Goal: Transaction & Acquisition: Subscribe to service/newsletter

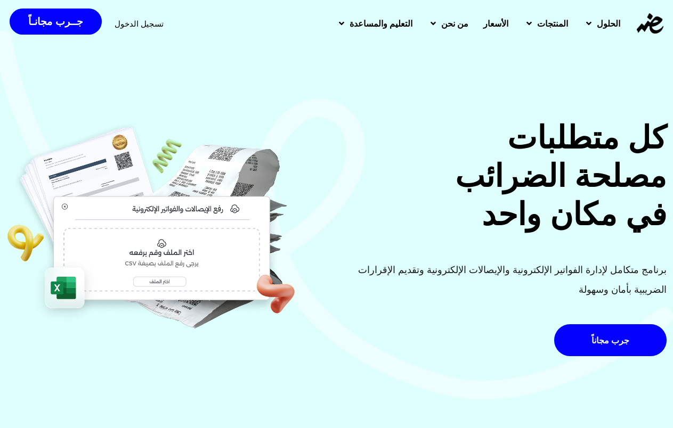
click at [150, 20] on span "تسجيل الدخول" at bounding box center [139, 24] width 49 height 8
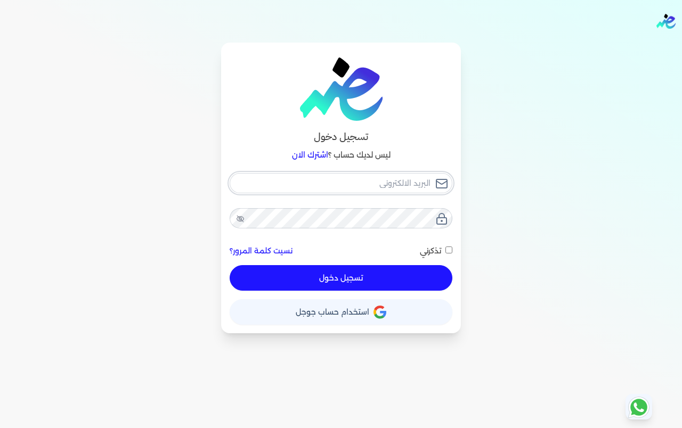
type input "[EMAIL_ADDRESS][DOMAIN_NAME]"
click at [366, 273] on div "elmanshiapharmacy@gmail.com نسيت كلمة المرور؟ تذكرني تسجيل دخول" at bounding box center [341, 232] width 223 height 118
click at [331, 278] on button "تسجيل دخول" at bounding box center [341, 278] width 223 height 26
checkbox input "false"
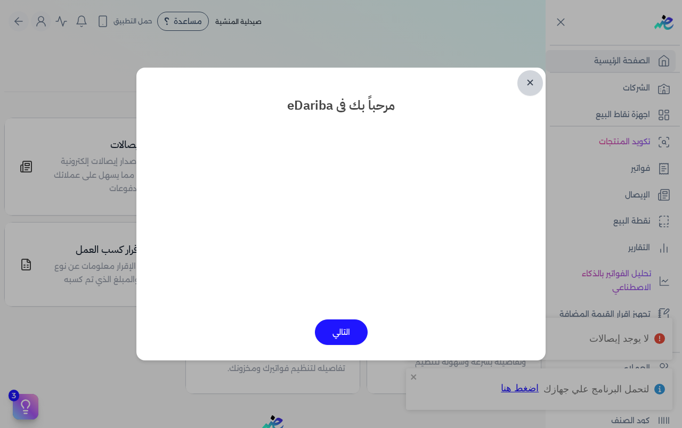
click at [523, 80] on link "✕" at bounding box center [530, 83] width 26 height 26
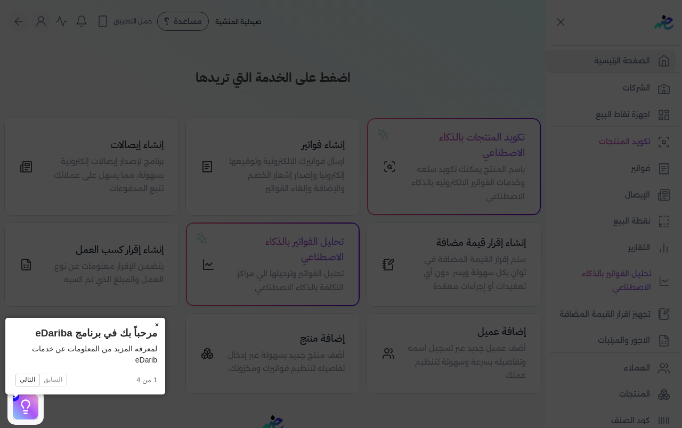
click at [148, 323] on button "×" at bounding box center [156, 325] width 17 height 15
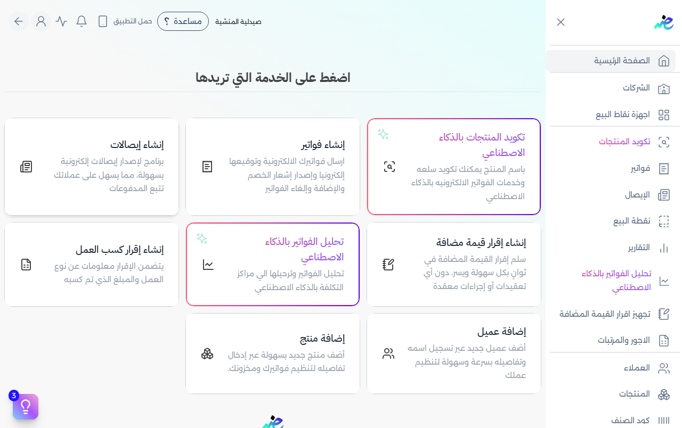
click at [28, 163] on icon at bounding box center [26, 166] width 13 height 13
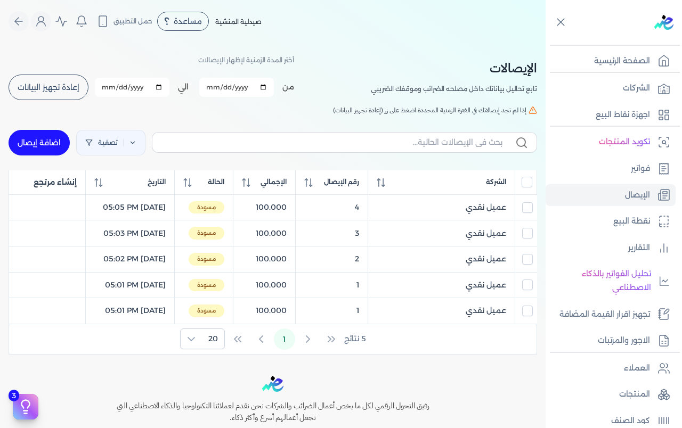
scroll to position [107, 0]
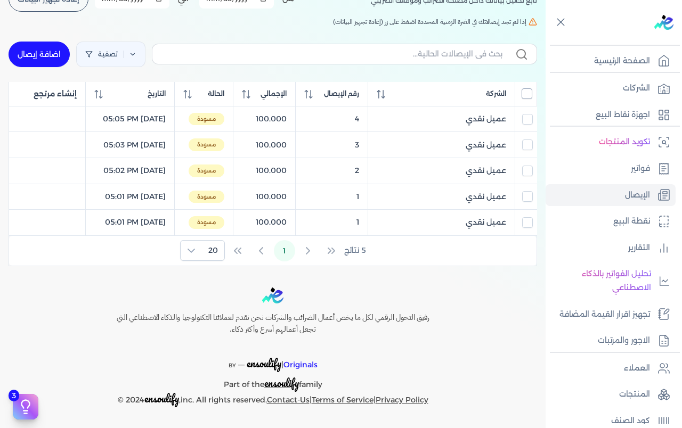
click at [526, 88] on input "All items unselected" at bounding box center [526, 93] width 11 height 11
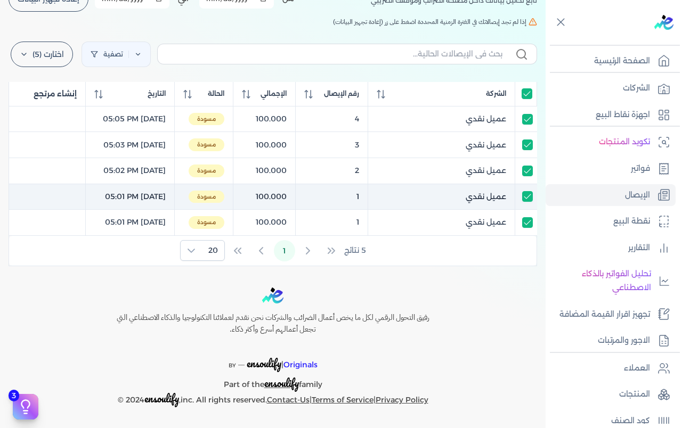
scroll to position [0, 0]
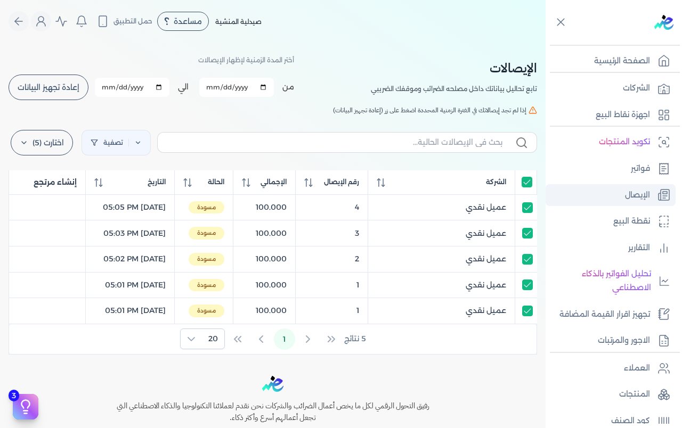
click at [638, 193] on p "الإيصال" at bounding box center [637, 196] width 25 height 14
click at [63, 84] on span "إعادة تجهيز البيانات" at bounding box center [49, 87] width 62 height 7
click at [54, 87] on span "إعادة تجهيز البيانات" at bounding box center [49, 87] width 62 height 7
click at [22, 144] on label "اختارت (5)" at bounding box center [42, 143] width 62 height 26
click at [56, 189] on button "ارسل لمصلحة لضرائب" at bounding box center [64, 190] width 102 height 19
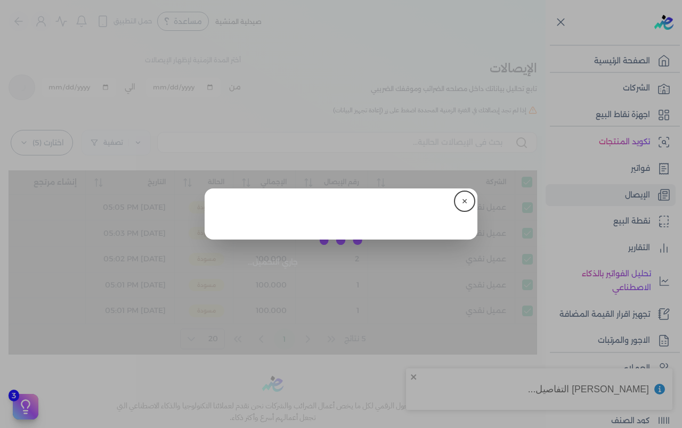
checkbox input "true"
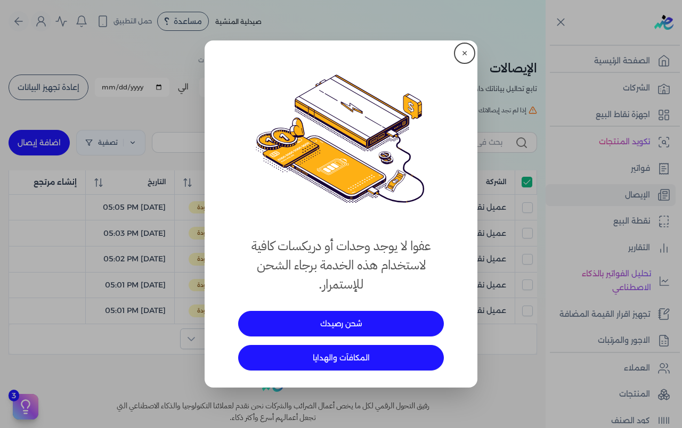
click at [463, 51] on button "✕" at bounding box center [464, 53] width 17 height 17
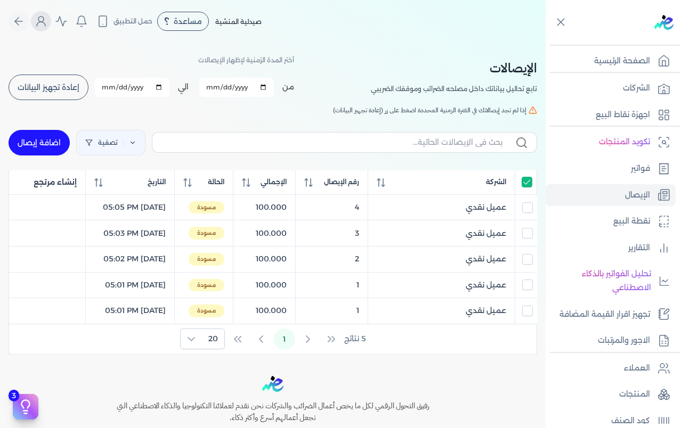
click at [43, 21] on icon "Global" at bounding box center [41, 21] width 13 height 13
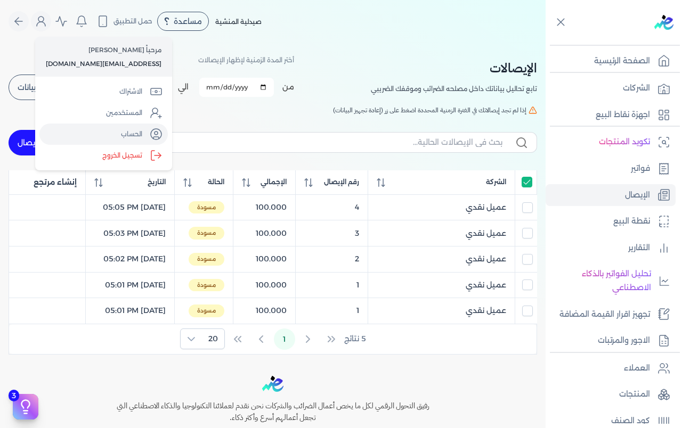
click at [115, 133] on link "الحساب" at bounding box center [103, 134] width 128 height 21
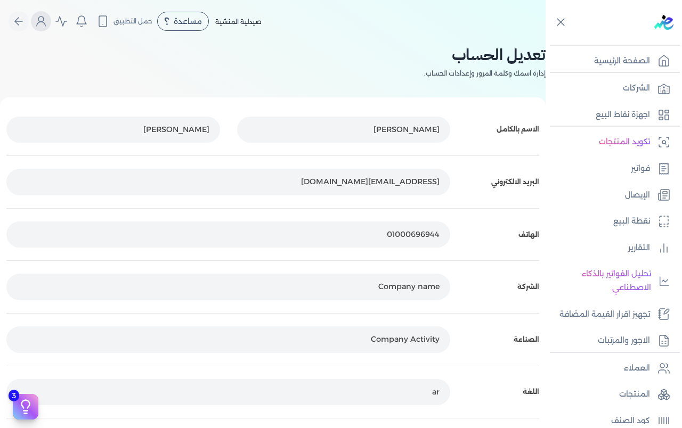
click at [43, 22] on icon "Global" at bounding box center [41, 21] width 13 height 13
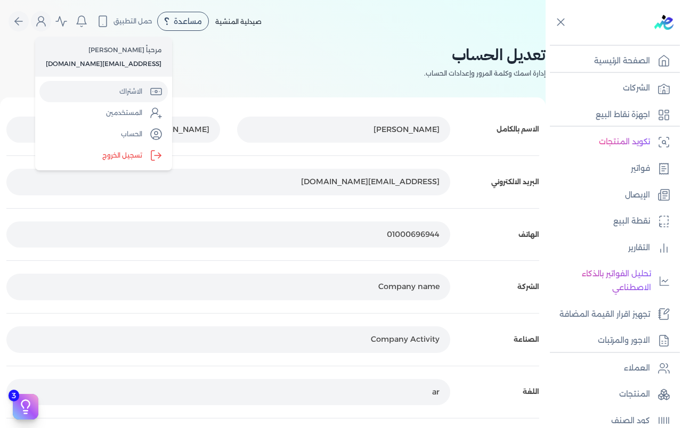
click at [110, 92] on link "الاشتراك" at bounding box center [103, 91] width 128 height 21
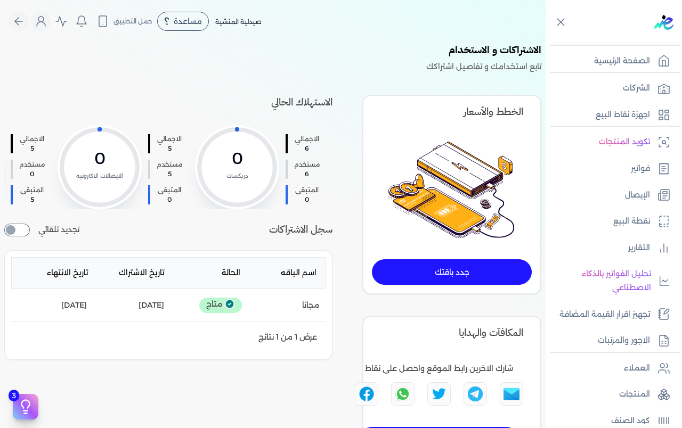
click at [444, 276] on link "جدد باقتك" at bounding box center [452, 272] width 160 height 26
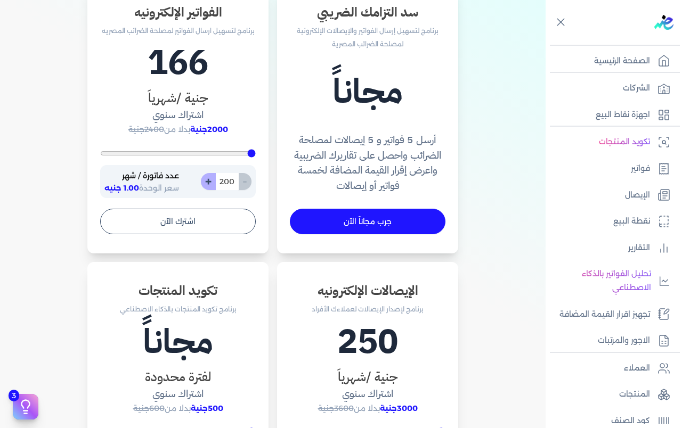
scroll to position [533, 0]
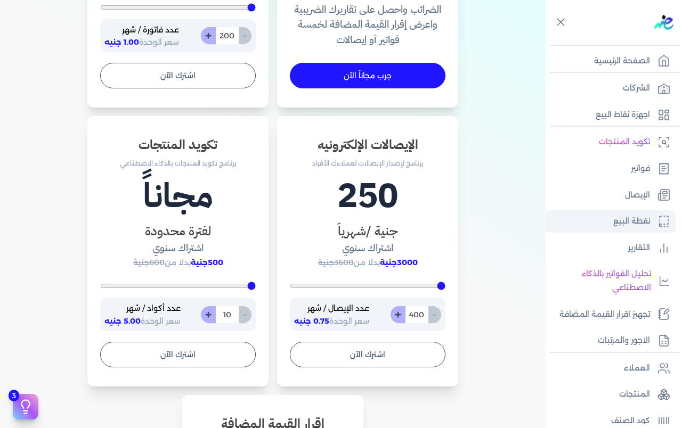
click at [626, 219] on p "نقطة البيع" at bounding box center [631, 222] width 37 height 14
select select
select select "EGP"
select select "EGS"
select select "B"
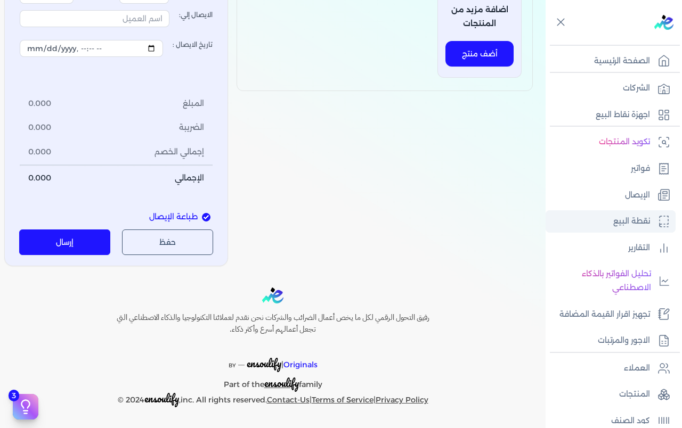
type input "5"
select select "P"
type input "عميل نقدي"
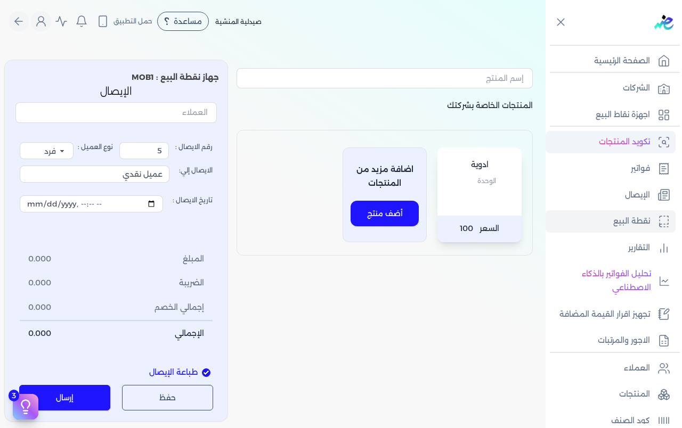
click at [624, 141] on p "تكويد المنتجات" at bounding box center [624, 142] width 51 height 14
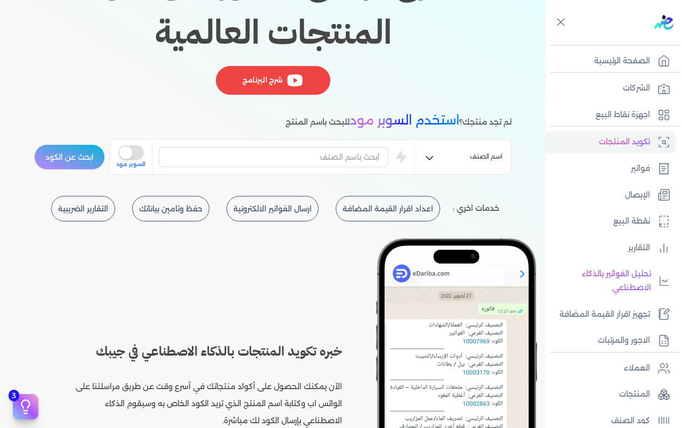
scroll to position [160, 0]
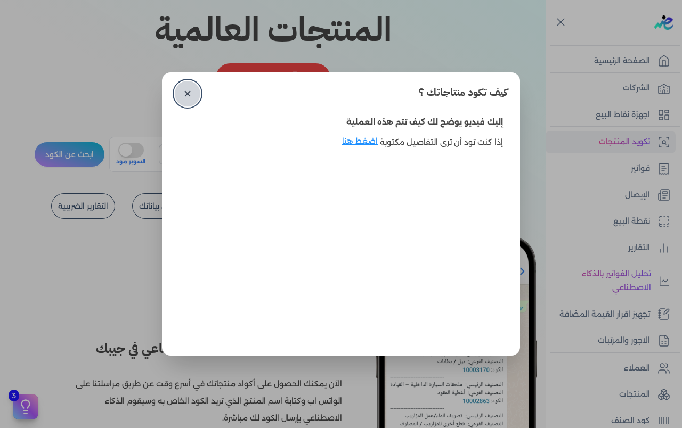
click at [184, 91] on link "✕" at bounding box center [188, 94] width 26 height 26
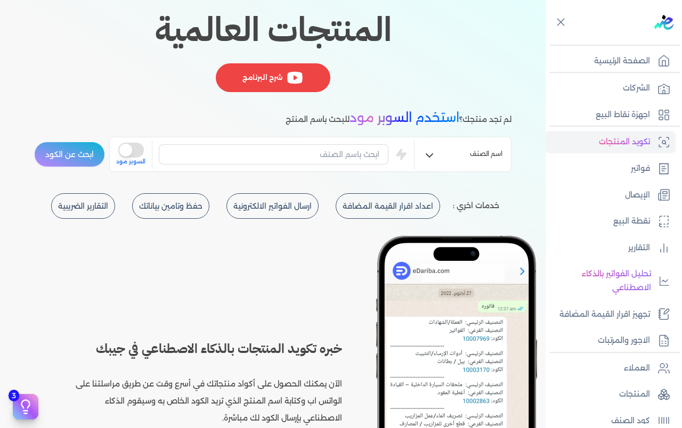
click at [434, 157] on icon "button" at bounding box center [429, 155] width 13 height 13
click at [132, 151] on button "is super mode" at bounding box center [131, 150] width 26 height 15
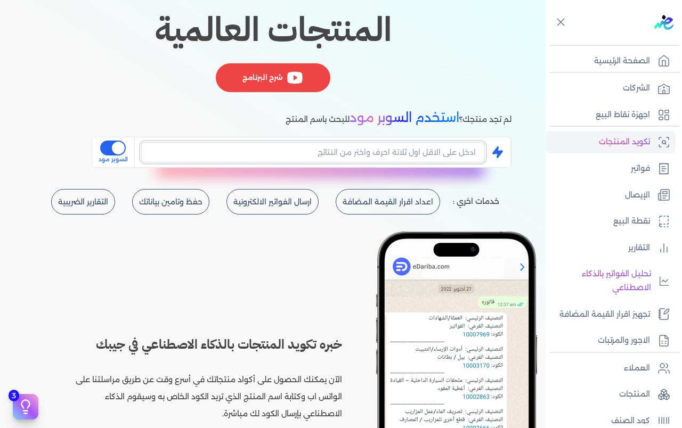
click at [361, 149] on input "text" at bounding box center [313, 152] width 344 height 20
click at [403, 152] on input "text" at bounding box center [313, 152] width 344 height 20
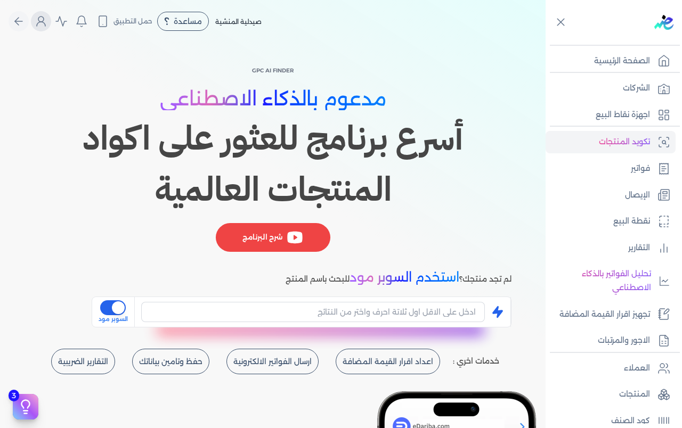
click at [46, 19] on icon "Global" at bounding box center [41, 21] width 13 height 13
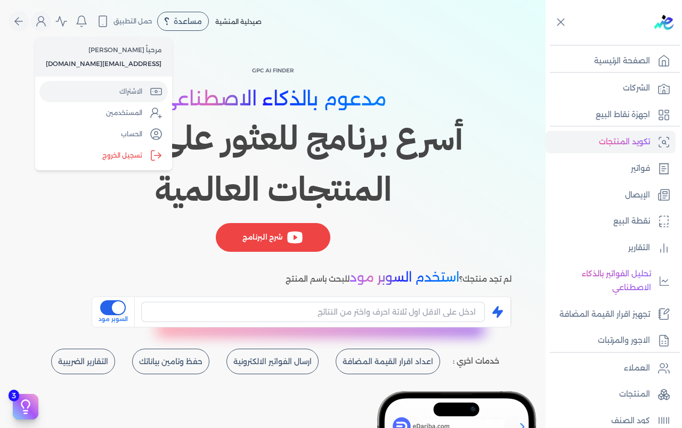
click at [118, 93] on link "الاشتراك" at bounding box center [103, 91] width 128 height 21
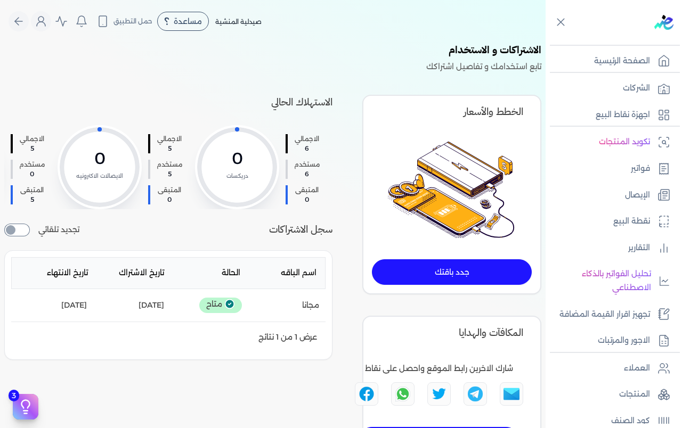
click at [457, 272] on link "جدد باقتك" at bounding box center [452, 272] width 160 height 26
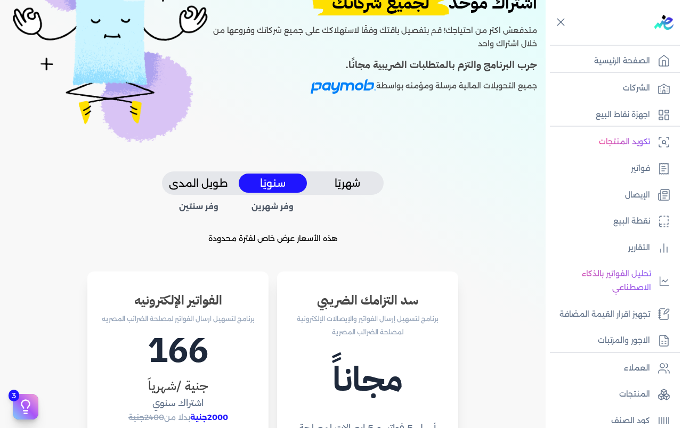
scroll to position [107, 0]
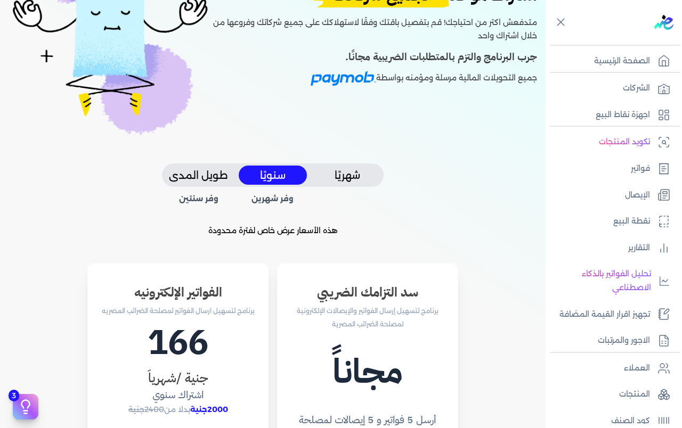
click at [348, 176] on button "شهريًا" at bounding box center [347, 176] width 68 height 20
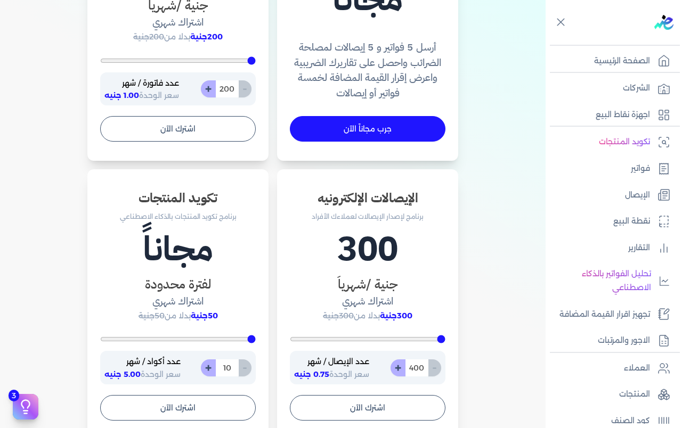
scroll to position [533, 0]
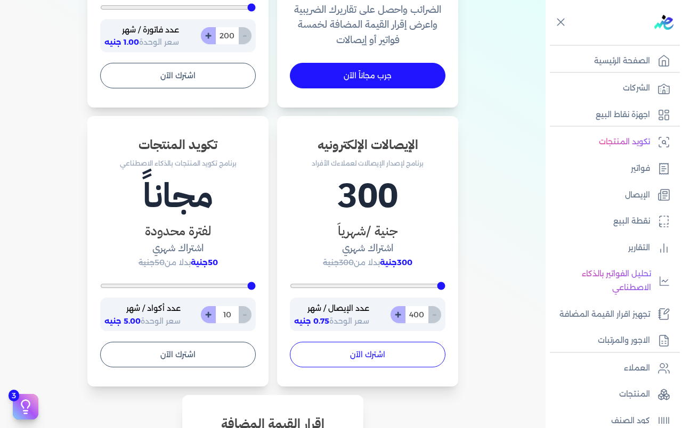
click at [367, 354] on button "اشترك الآن" at bounding box center [368, 355] width 156 height 26
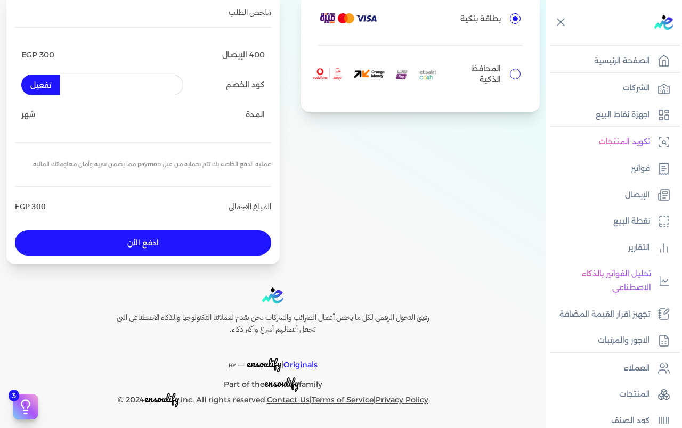
scroll to position [113, 0]
click at [120, 246] on button "ادفع الأن" at bounding box center [143, 243] width 256 height 26
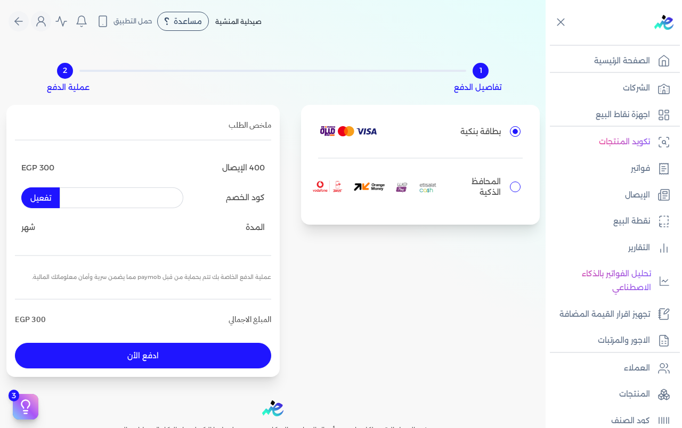
click at [522, 188] on label "المحافظ الذكية" at bounding box center [420, 187] width 205 height 40
click at [520, 188] on input "المحافظ الذكية" at bounding box center [515, 187] width 11 height 11
radio input "true"
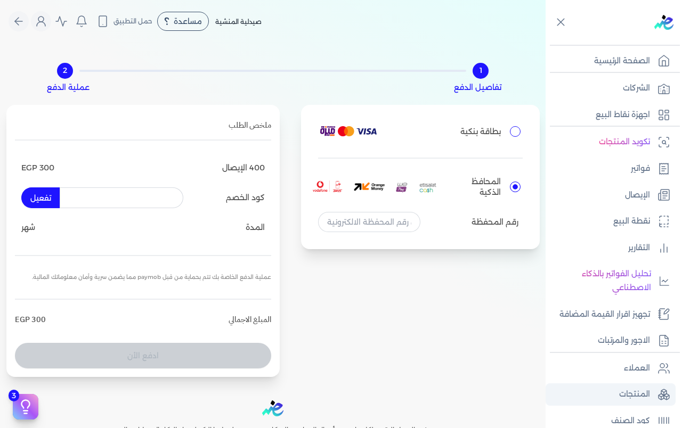
click at [633, 389] on p "المنتجات" at bounding box center [634, 395] width 31 height 14
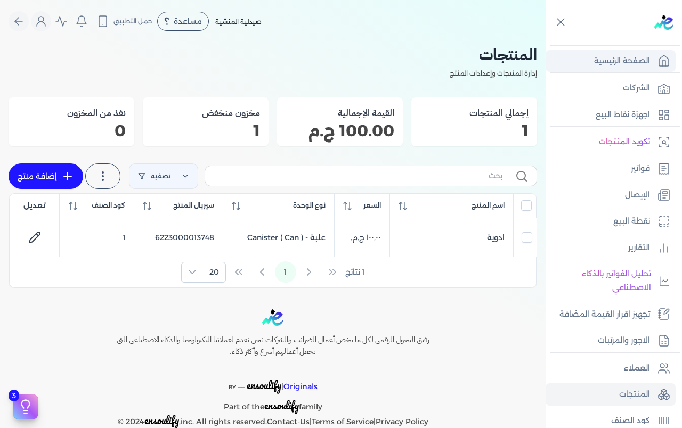
click at [621, 54] on p "الصفحة الرئيسية" at bounding box center [622, 61] width 56 height 14
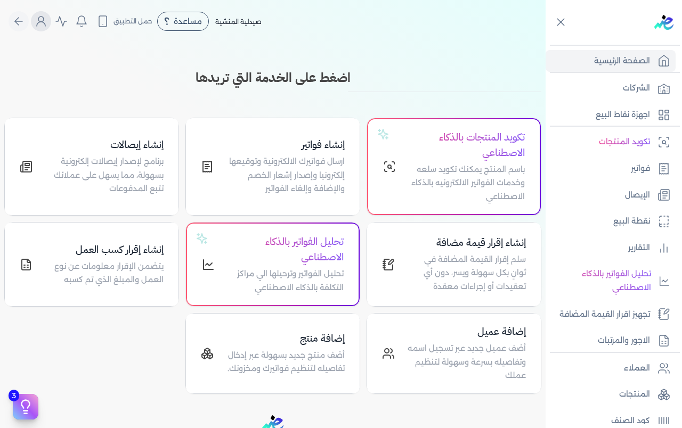
click at [46, 22] on icon "Global" at bounding box center [41, 21] width 13 height 13
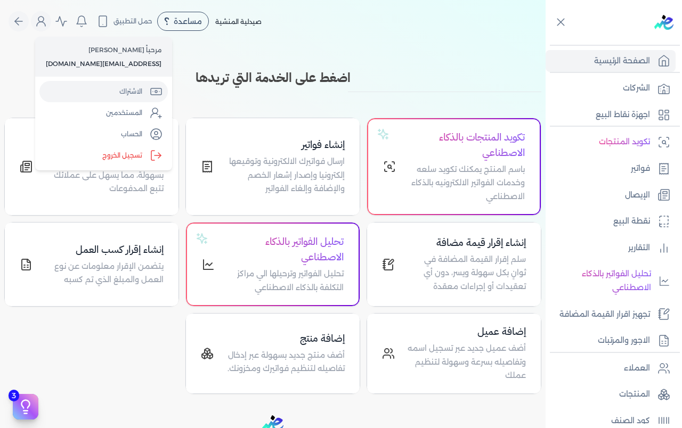
click at [116, 88] on link "الاشتراك" at bounding box center [103, 91] width 128 height 21
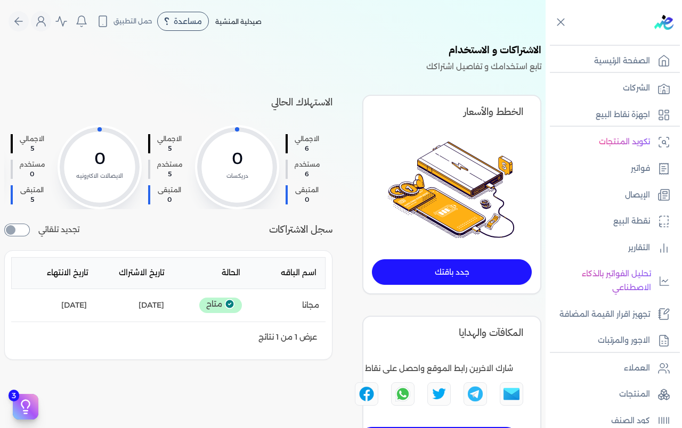
click at [470, 275] on link "جدد باقتك" at bounding box center [452, 272] width 160 height 26
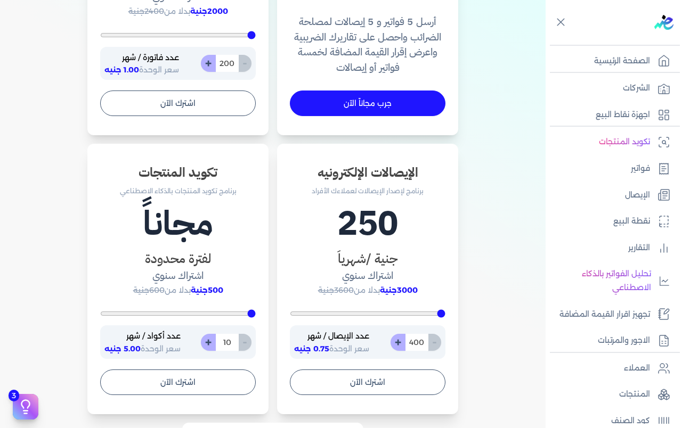
scroll to position [533, 0]
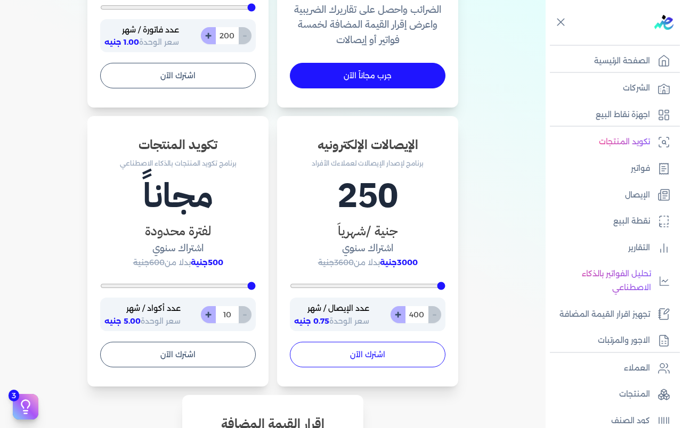
click at [379, 356] on button "اشترك الآن" at bounding box center [368, 355] width 156 height 26
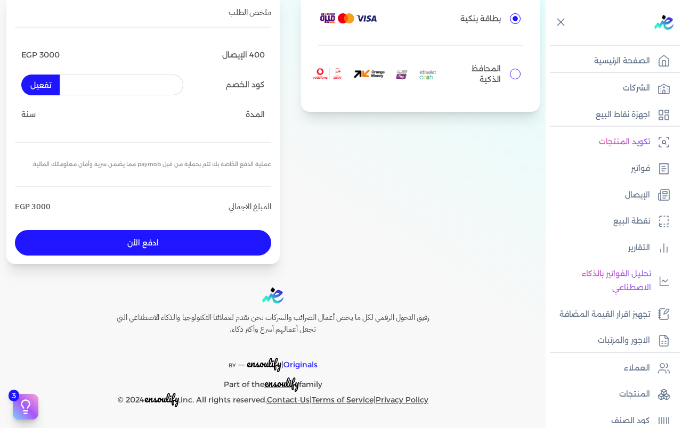
scroll to position [113, 0]
click at [522, 75] on label "المحافظ الذكية" at bounding box center [420, 74] width 205 height 40
click at [520, 75] on input "المحافظ الذكية" at bounding box center [515, 74] width 11 height 11
radio input "true"
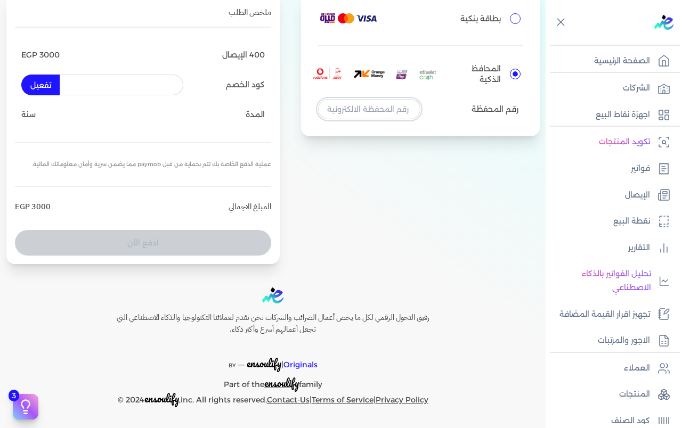
click at [357, 105] on input "tel" at bounding box center [369, 109] width 102 height 20
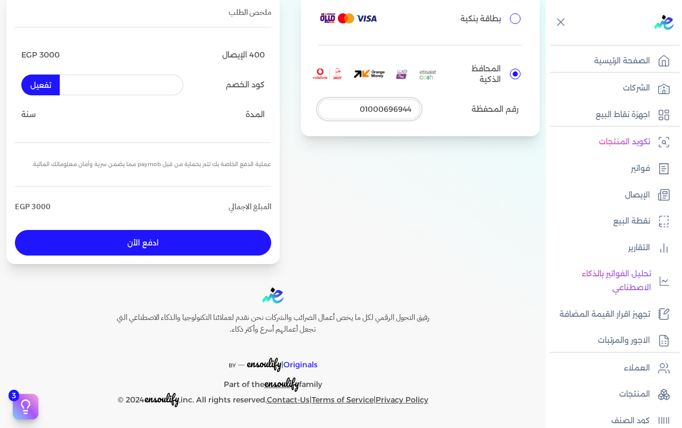
type input "01000696944"
click at [119, 244] on button "ادفع الأن" at bounding box center [143, 243] width 256 height 26
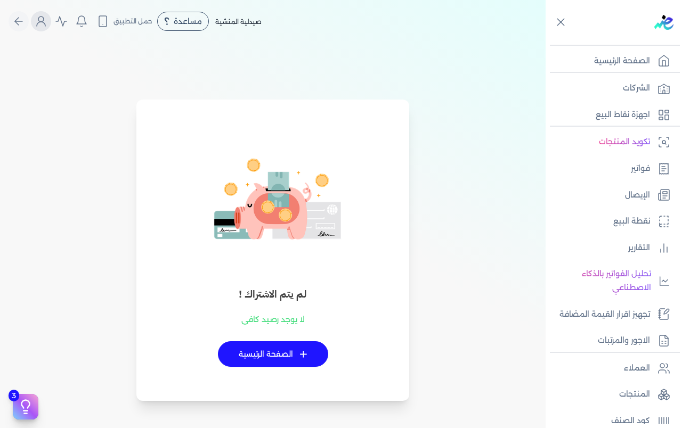
click at [44, 22] on icon "Global" at bounding box center [41, 24] width 9 height 4
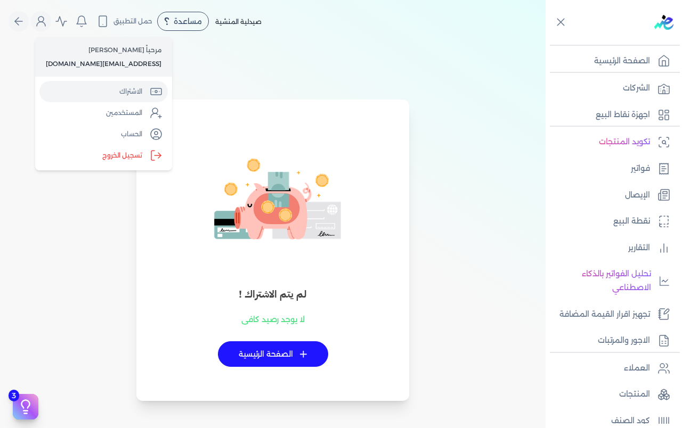
click at [113, 93] on link "الاشتراك" at bounding box center [103, 91] width 128 height 21
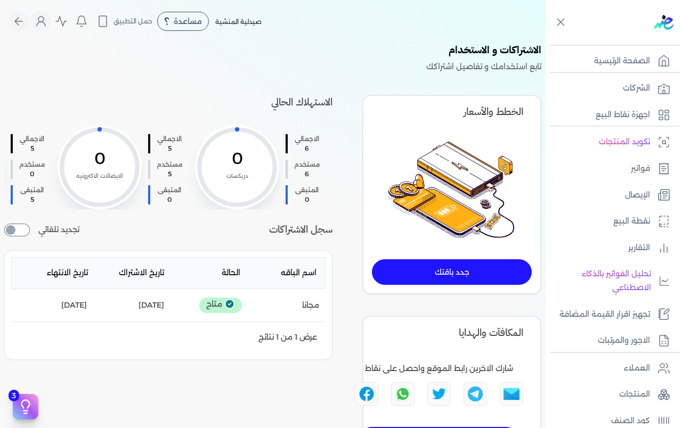
click at [452, 271] on link "جدد باقتك" at bounding box center [452, 272] width 160 height 26
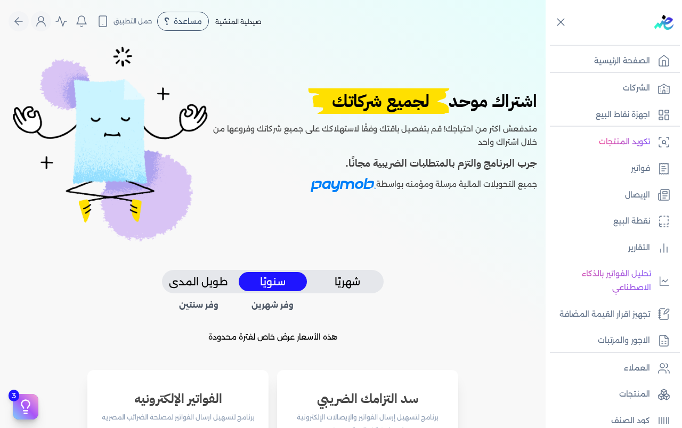
scroll to position [213, 0]
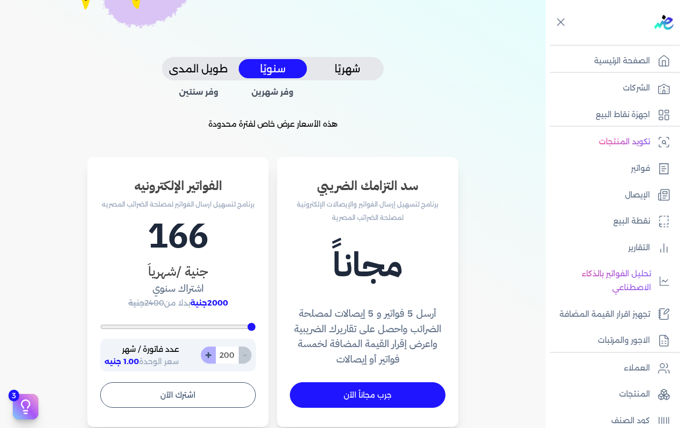
click at [345, 62] on button "شهريًا" at bounding box center [347, 69] width 68 height 20
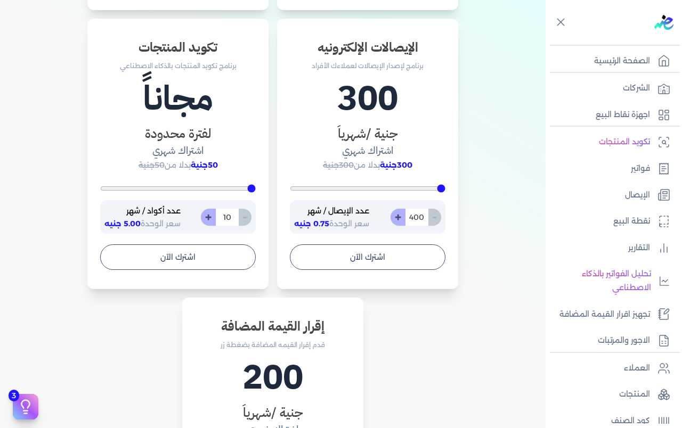
scroll to position [639, 0]
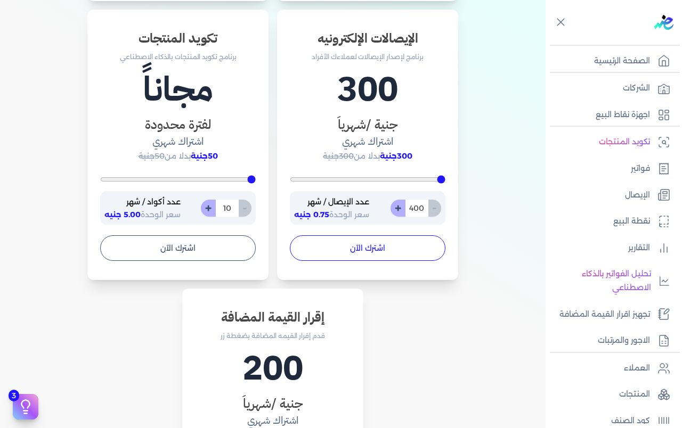
click at [374, 253] on button "اشترك الآن" at bounding box center [368, 248] width 156 height 26
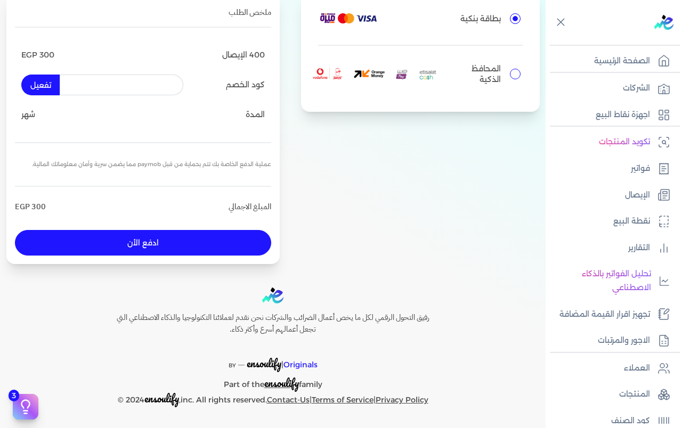
scroll to position [113, 0]
click at [518, 71] on input "المحافظ الذكية" at bounding box center [515, 74] width 11 height 11
radio input "true"
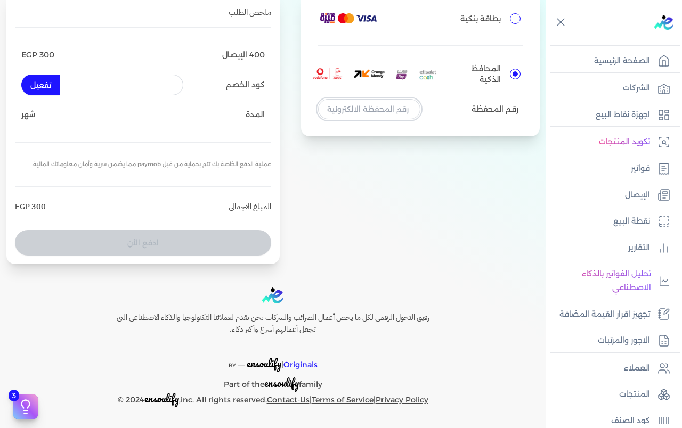
click at [370, 113] on input "tel" at bounding box center [369, 109] width 102 height 20
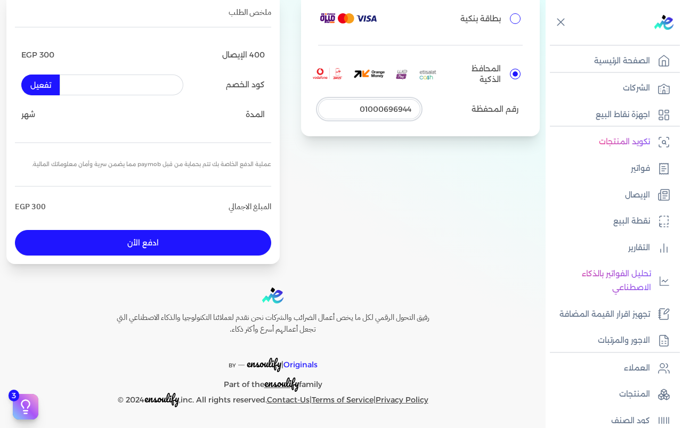
type input "01000696944"
click at [141, 234] on button "ادفع الأن" at bounding box center [143, 243] width 256 height 26
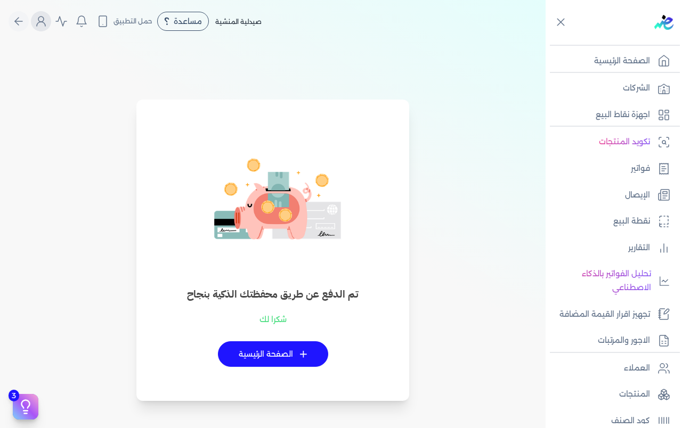
click at [39, 21] on icon "Global" at bounding box center [41, 21] width 13 height 13
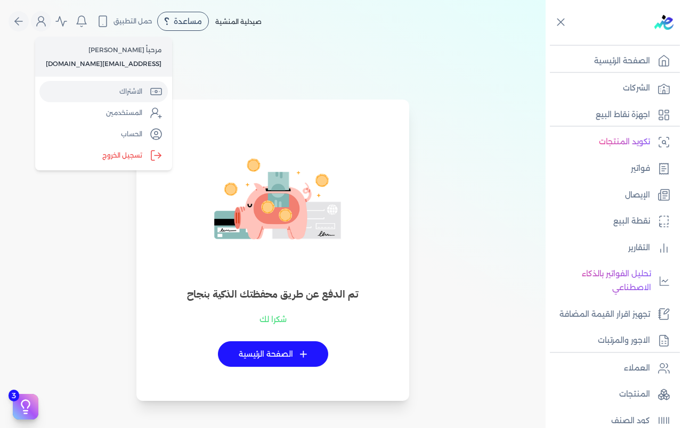
click at [112, 88] on link "الاشتراك" at bounding box center [103, 91] width 128 height 21
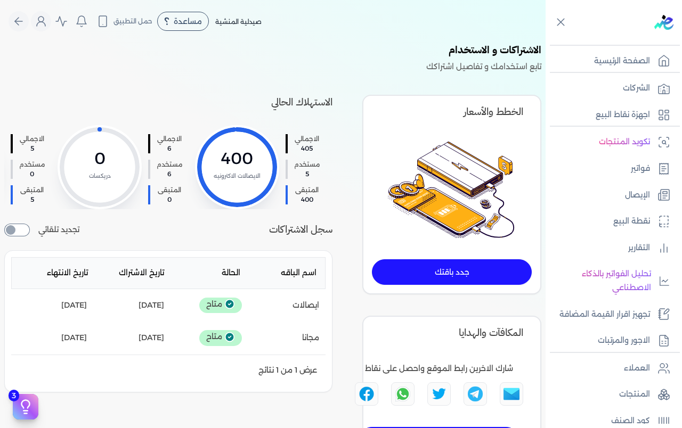
scroll to position [53, 0]
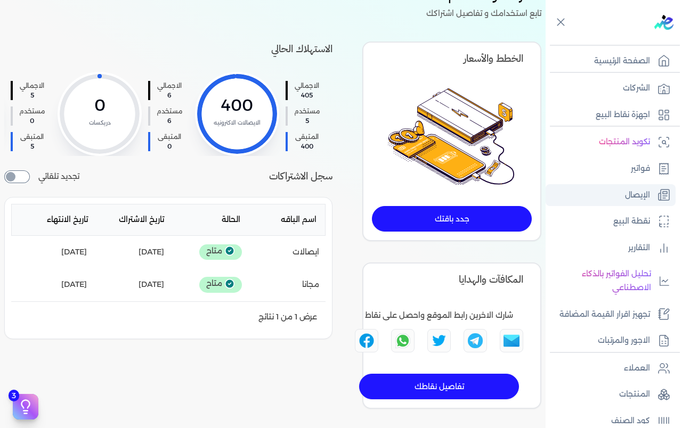
click at [628, 193] on p "الإيصال" at bounding box center [637, 196] width 25 height 14
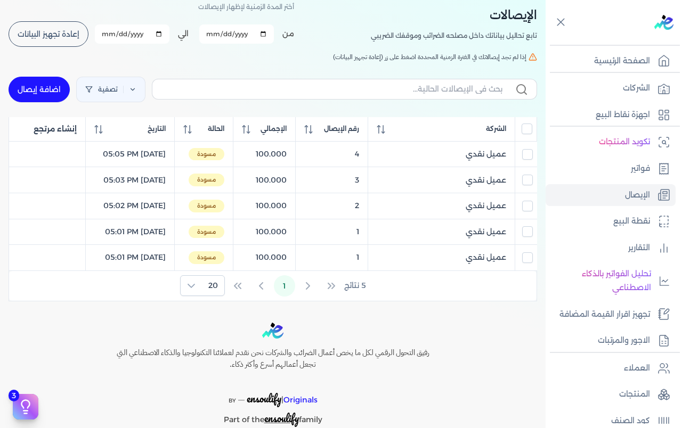
click at [521, 132] on th at bounding box center [526, 129] width 22 height 24
click at [526, 133] on input "All items unselected" at bounding box center [526, 129] width 11 height 11
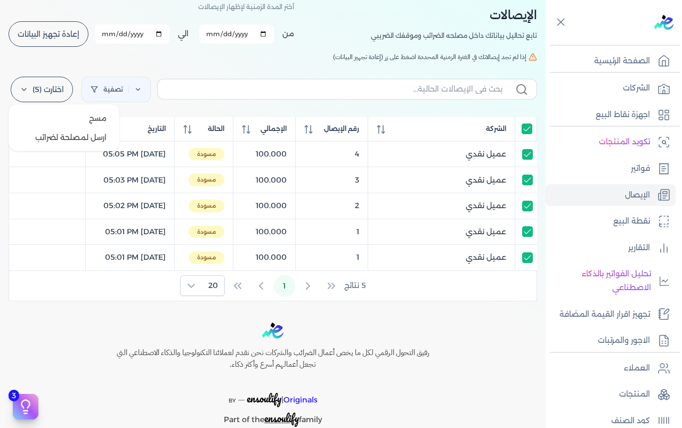
click at [20, 88] on label "اختارت (5)" at bounding box center [42, 90] width 62 height 26
click at [60, 134] on button "ارسل لمصلحة لضرائب" at bounding box center [64, 137] width 102 height 19
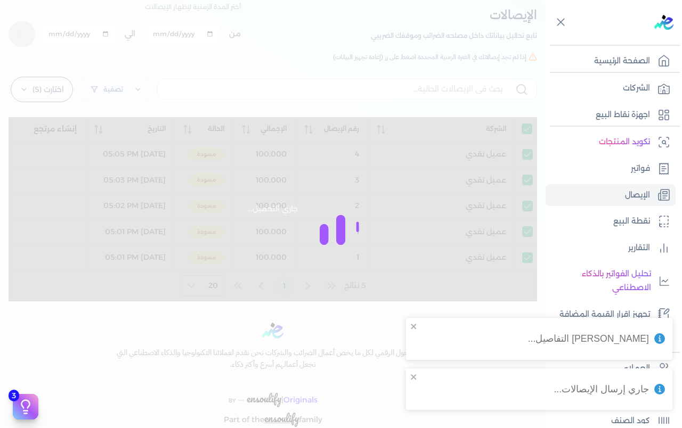
checkbox input "true"
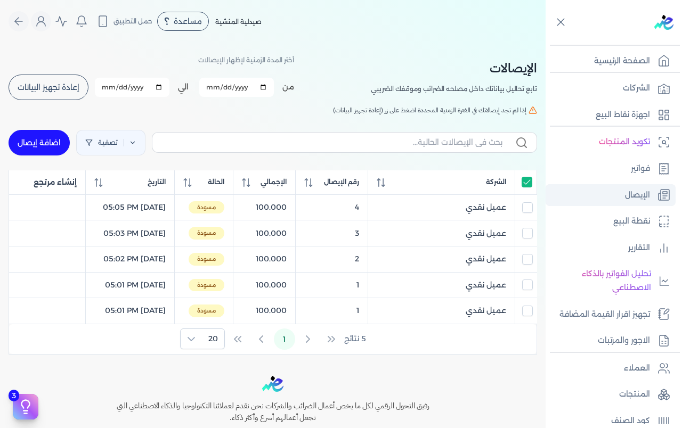
click at [636, 194] on p "الإيصال" at bounding box center [637, 196] width 25 height 14
click at [627, 65] on p "الصفحة الرئيسية" at bounding box center [622, 61] width 56 height 14
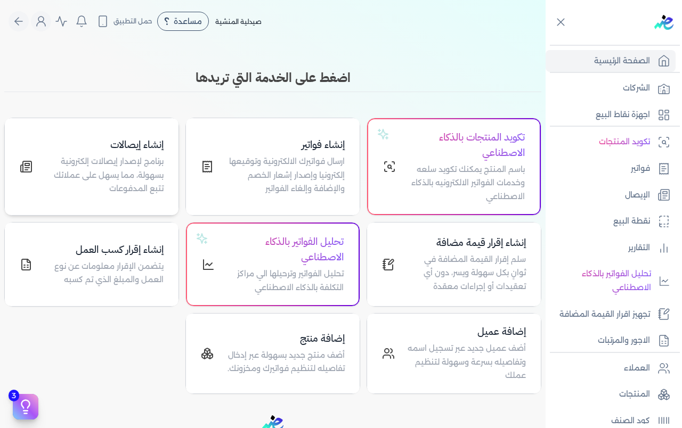
click at [132, 183] on p "برنامج لإصدار إيصالات إلكترونية بسهولة، مما يسهل على عملائك تتبع المدفوعات" at bounding box center [104, 175] width 118 height 41
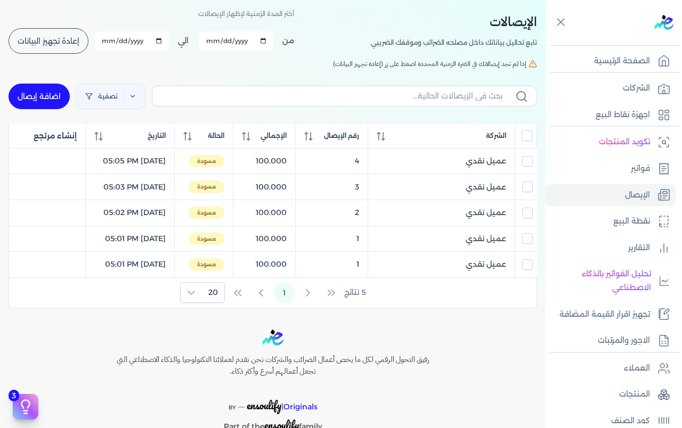
scroll to position [53, 0]
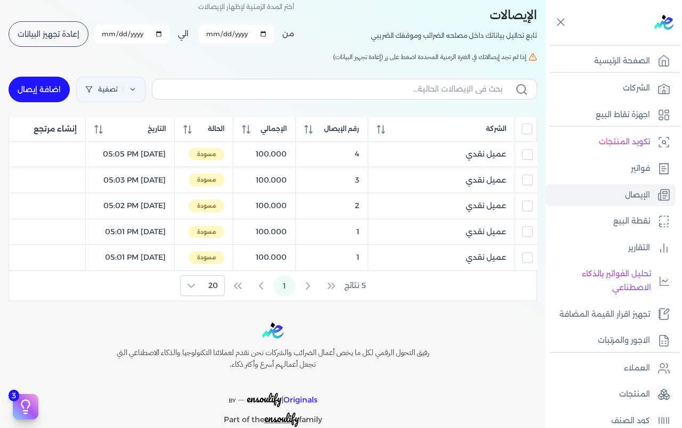
click at [260, 301] on div "5 نتائج 1 20" at bounding box center [272, 286] width 527 height 30
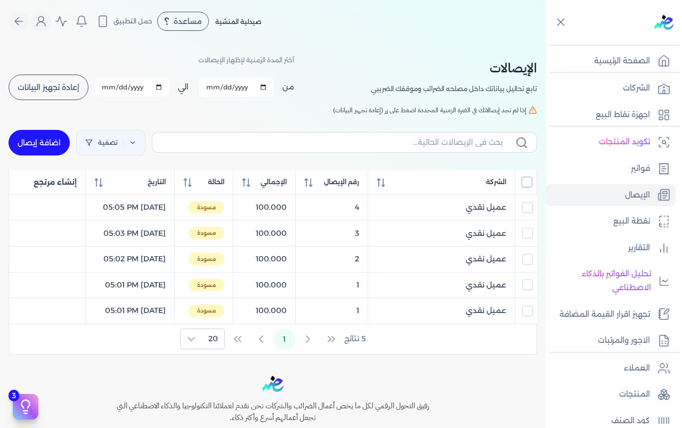
click at [525, 187] on input "All items unselected" at bounding box center [526, 182] width 11 height 11
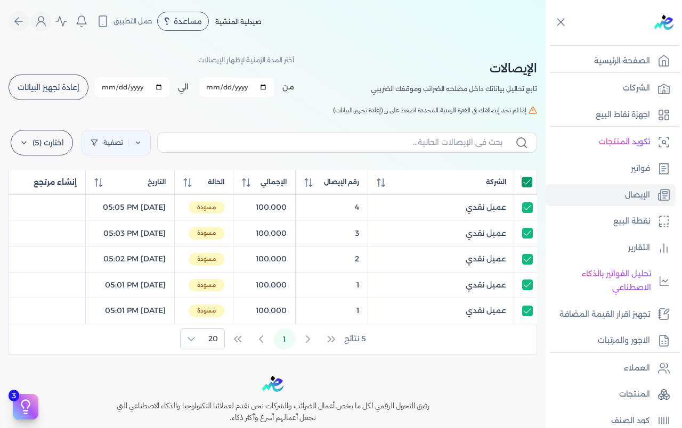
click at [525, 187] on input "All items selected" at bounding box center [526, 182] width 11 height 11
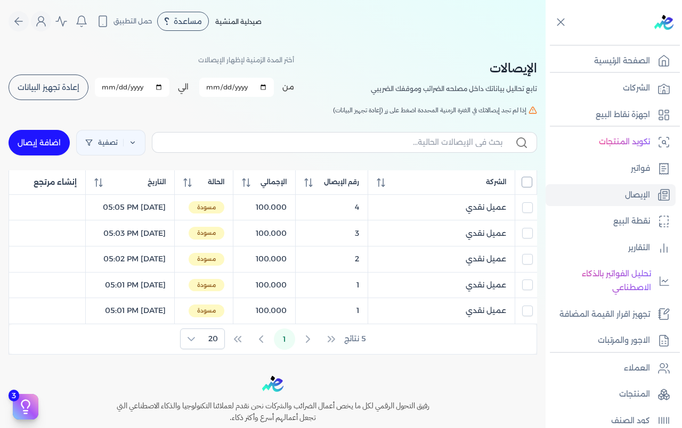
click at [525, 187] on input "All items unselected" at bounding box center [526, 182] width 11 height 11
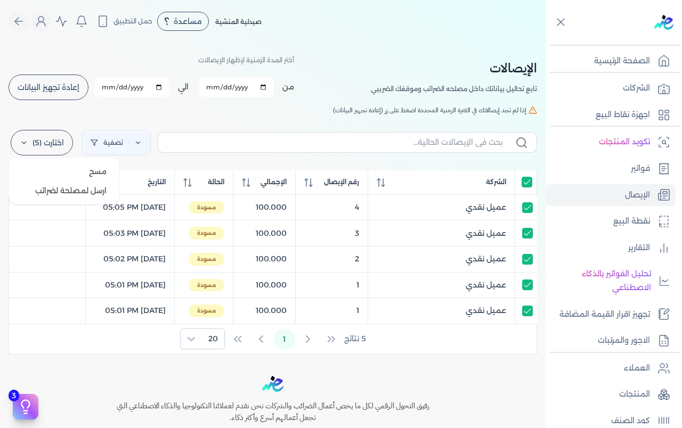
click at [21, 142] on label "اختارت (5)" at bounding box center [42, 143] width 62 height 26
click at [103, 170] on span "مسح" at bounding box center [98, 171] width 18 height 11
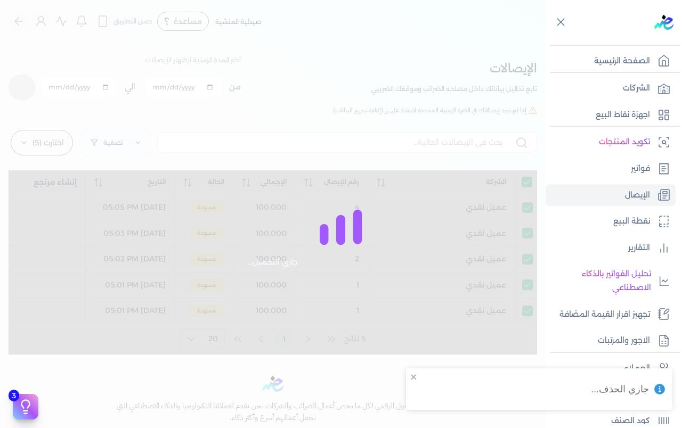
checkbox input "true"
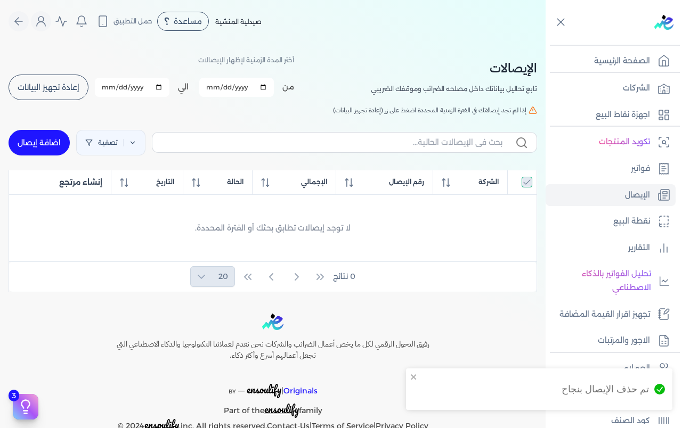
click at [38, 141] on link "اضافة إيصال" at bounding box center [39, 143] width 61 height 26
select select
select select "EGP"
select select "EGS"
select select "B"
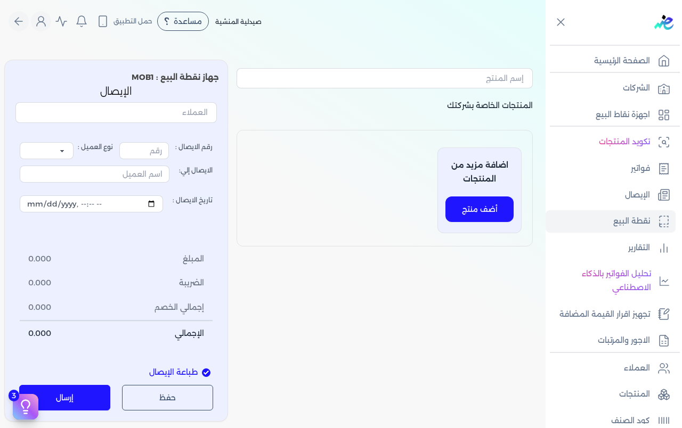
type input "7"
select select "P"
type input "عميل نقدي"
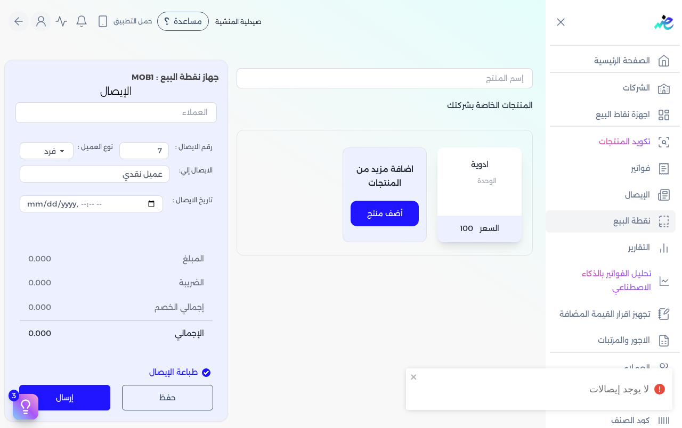
click at [477, 206] on div "ادوية الوحدة" at bounding box center [479, 182] width 84 height 68
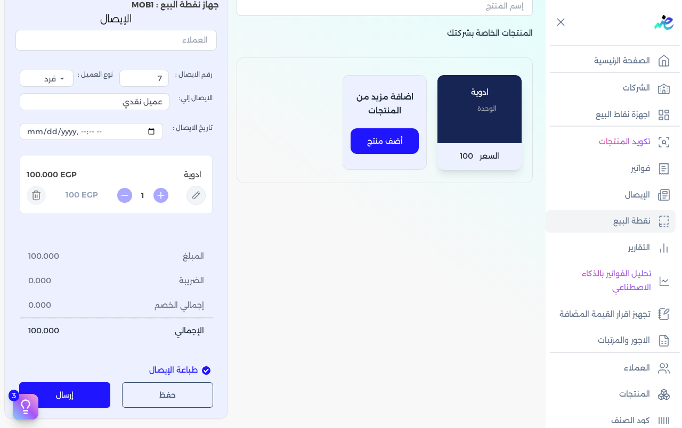
scroll to position [213, 0]
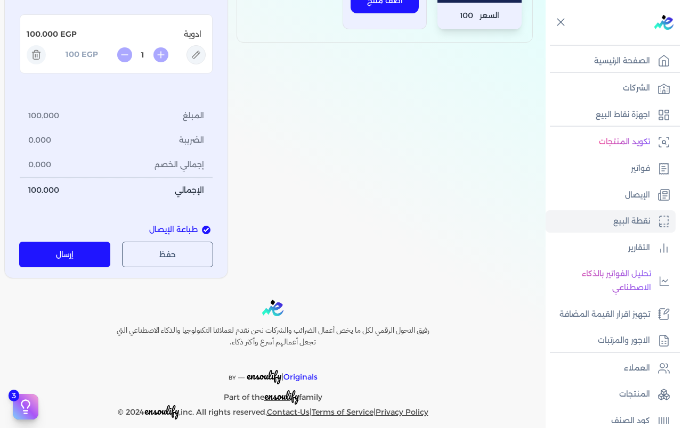
click at [62, 257] on button "إرسال" at bounding box center [64, 255] width 91 height 26
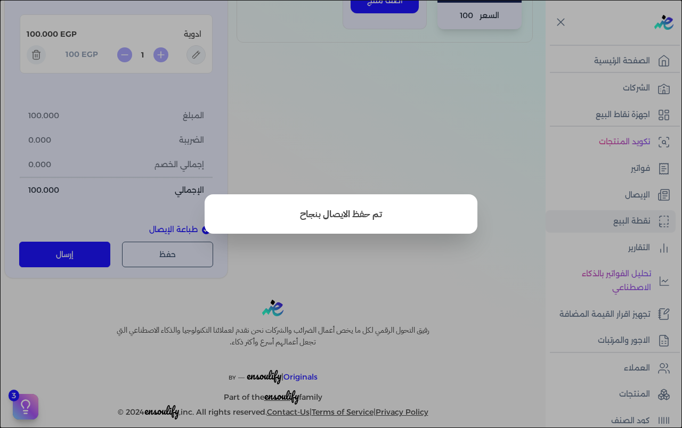
click at [461, 127] on button "close" at bounding box center [341, 214] width 682 height 428
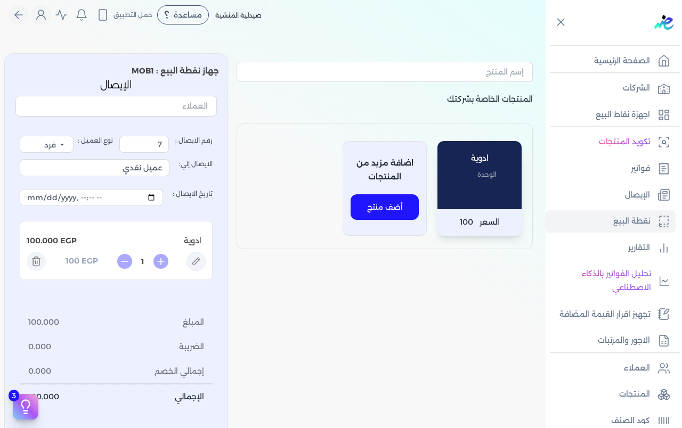
scroll to position [0, 0]
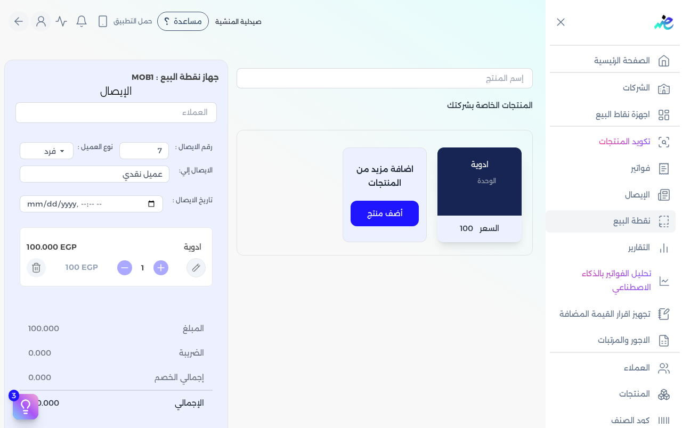
click at [493, 184] on span "الوحدة" at bounding box center [486, 181] width 19 height 14
click at [486, 217] on p "السعر 100" at bounding box center [479, 229] width 84 height 27
type input "3"
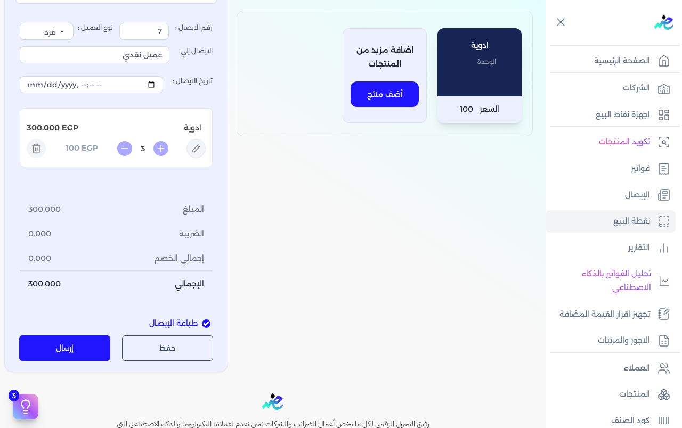
scroll to position [160, 0]
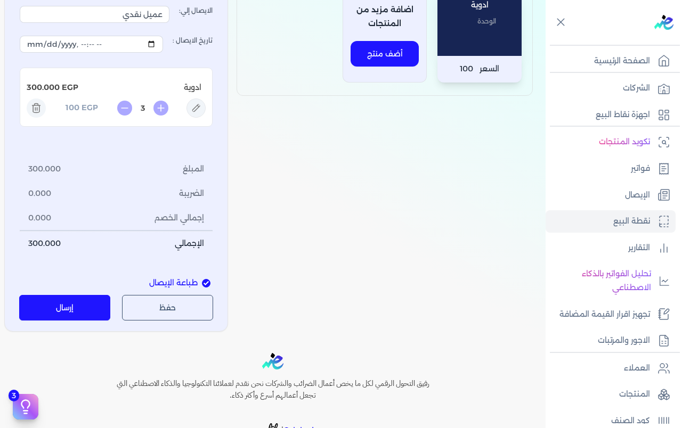
click at [62, 308] on button "إرسال" at bounding box center [64, 308] width 91 height 26
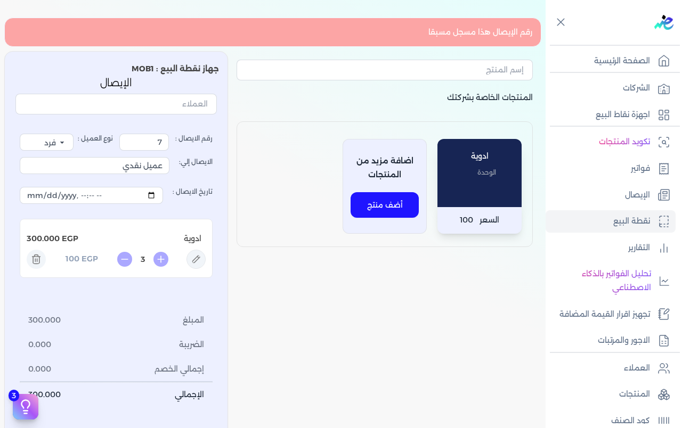
scroll to position [0, 0]
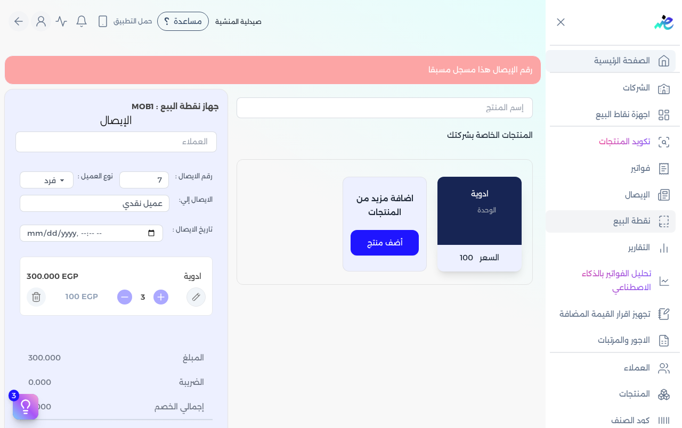
click at [603, 68] on p "الصفحة الرئيسية" at bounding box center [622, 61] width 56 height 14
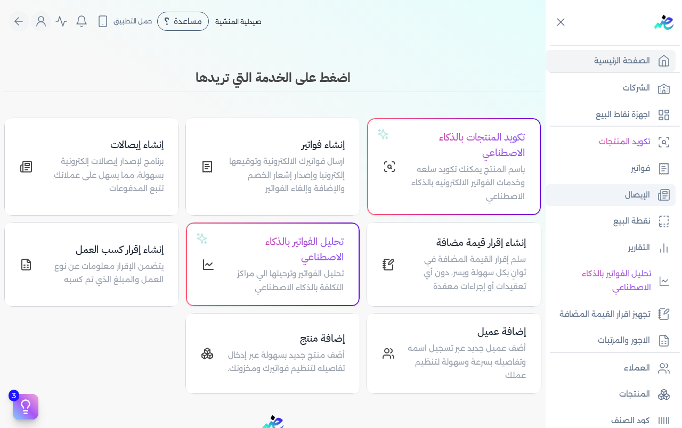
click at [628, 195] on p "الإيصال" at bounding box center [637, 196] width 25 height 14
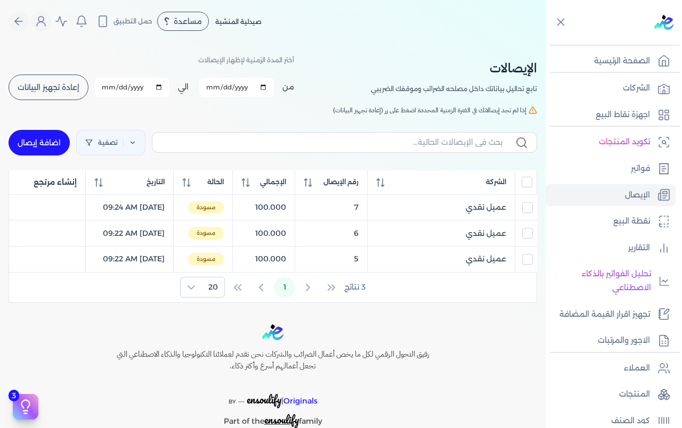
click at [527, 192] on th at bounding box center [526, 182] width 22 height 24
click at [526, 187] on input "All items unselected" at bounding box center [526, 182] width 11 height 11
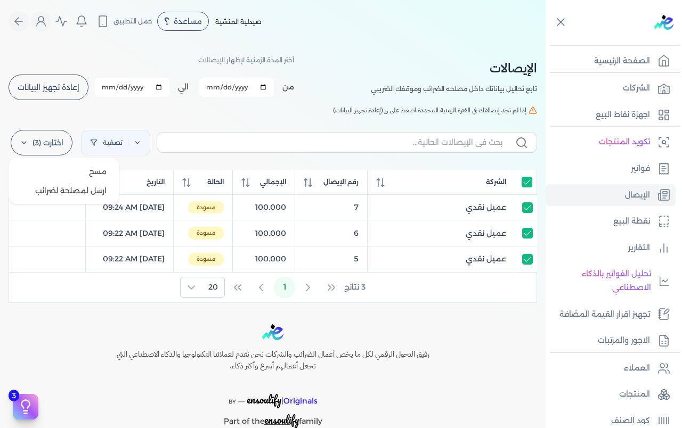
click at [22, 144] on label "اختارت (3)" at bounding box center [42, 143] width 62 height 26
click at [58, 190] on button "ارسل لمصلحة لضرائب" at bounding box center [64, 190] width 102 height 19
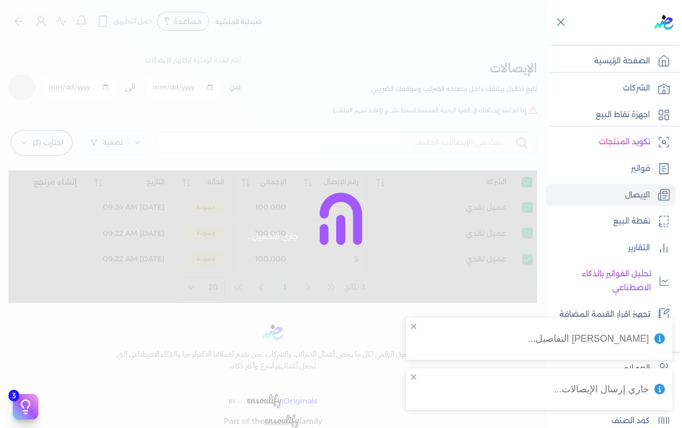
checkbox input "true"
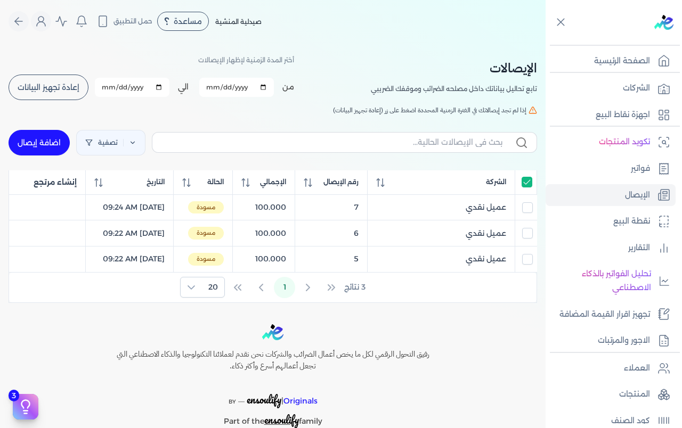
click at [619, 56] on p "الصفحة الرئيسية" at bounding box center [622, 61] width 56 height 14
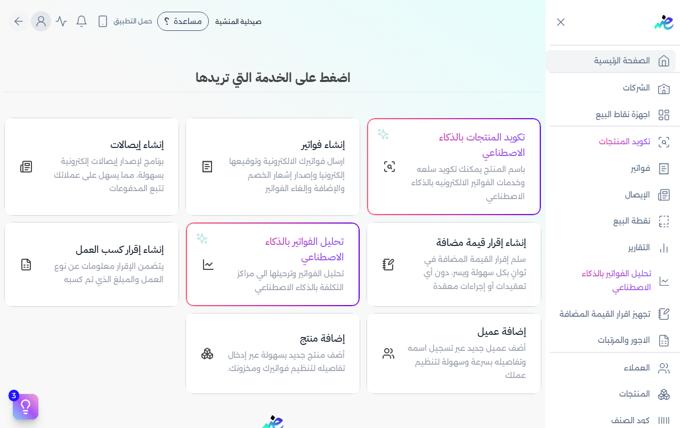
click at [44, 23] on icon "Global" at bounding box center [41, 21] width 13 height 13
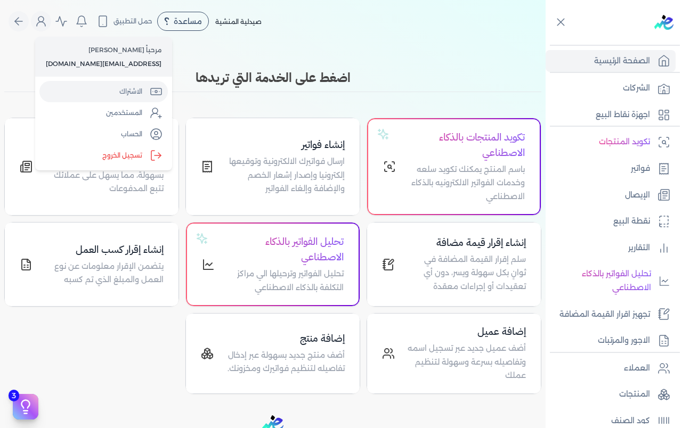
click at [118, 90] on link "الاشتراك" at bounding box center [103, 91] width 128 height 21
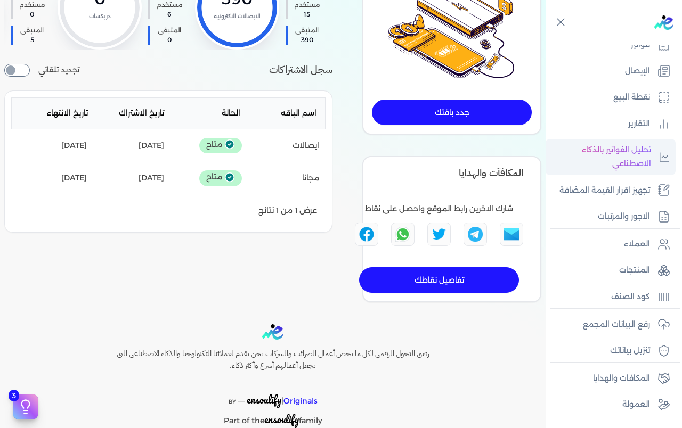
scroll to position [147, 0]
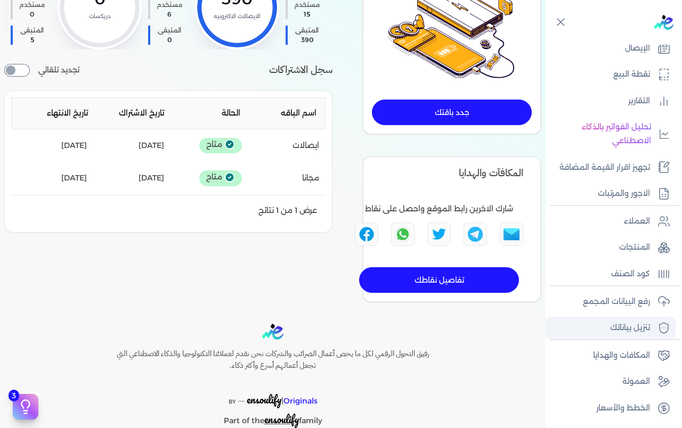
click at [630, 330] on p "تنزيل بياناتك" at bounding box center [630, 328] width 40 height 14
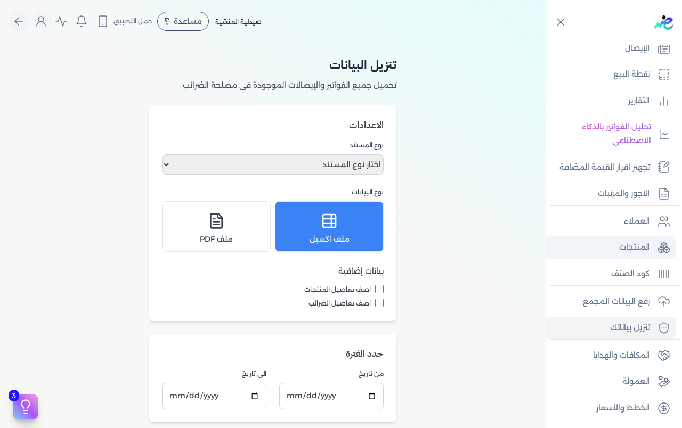
click at [638, 247] on p "المنتجات" at bounding box center [634, 248] width 31 height 14
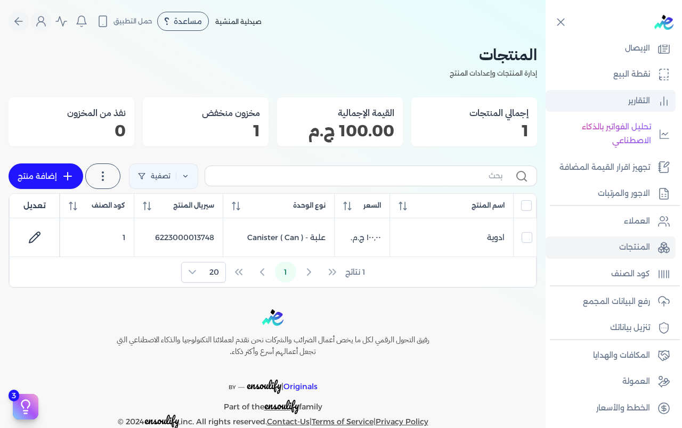
click at [639, 102] on p "التقارير" at bounding box center [639, 101] width 22 height 14
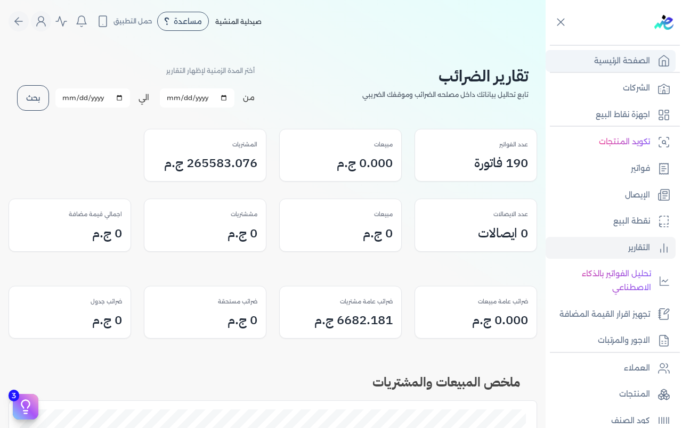
click at [636, 59] on p "الصفحة الرئيسية" at bounding box center [622, 61] width 56 height 14
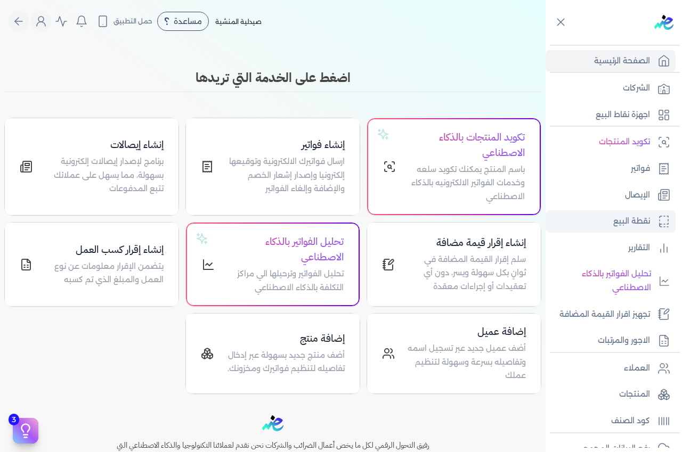
click at [625, 218] on p "نقطة البيع" at bounding box center [631, 222] width 37 height 14
select select
select select "EGP"
select select "EGS"
select select "B"
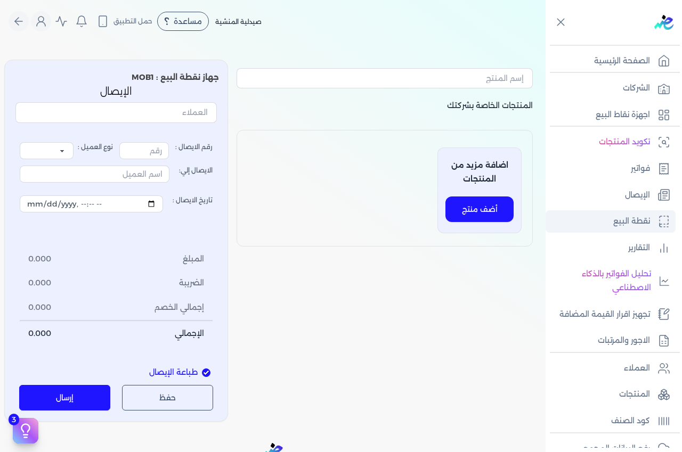
type input "8"
select select "P"
type input "عميل نقدي"
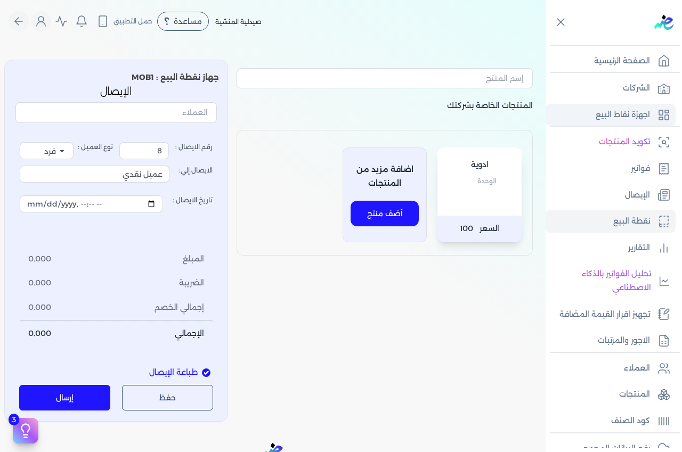
click at [598, 114] on p "اجهزة نقاط البيع" at bounding box center [622, 115] width 54 height 14
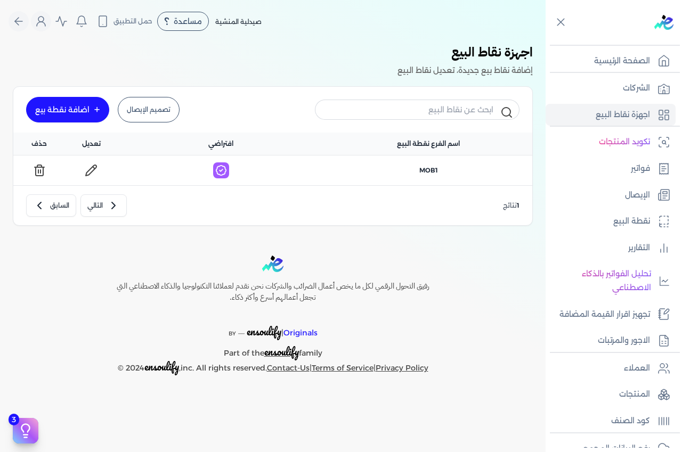
click at [151, 113] on link "تصميم الإيصال" at bounding box center [149, 110] width 62 height 26
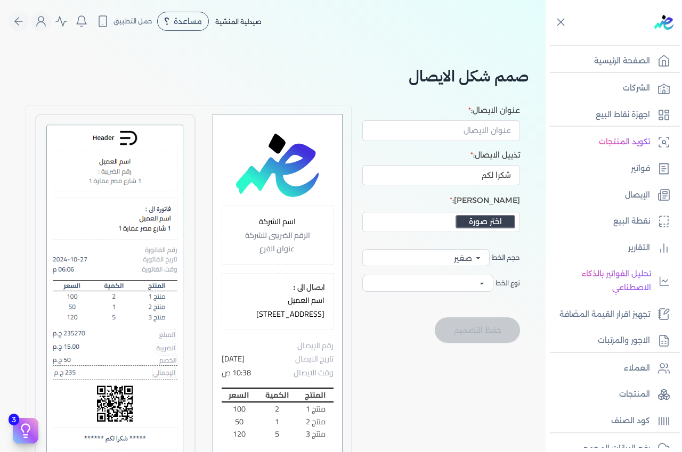
select select
click at [485, 216] on button "اختر صورة" at bounding box center [485, 221] width 60 height 13
click at [481, 219] on button "اختر صورة" at bounding box center [485, 221] width 60 height 13
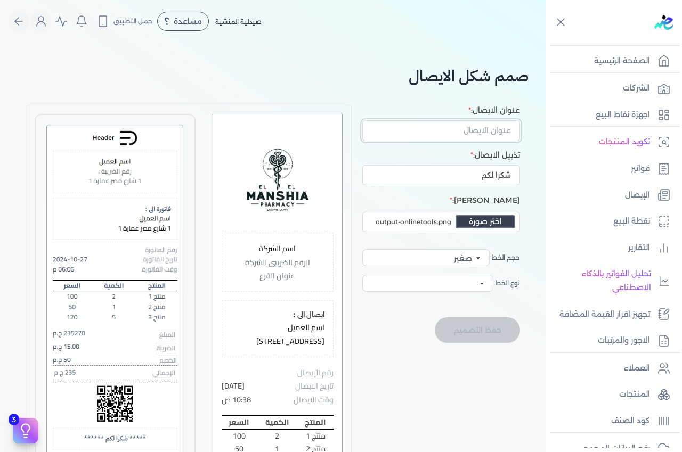
click at [483, 127] on input "عنوان الايصال:" at bounding box center [441, 130] width 158 height 20
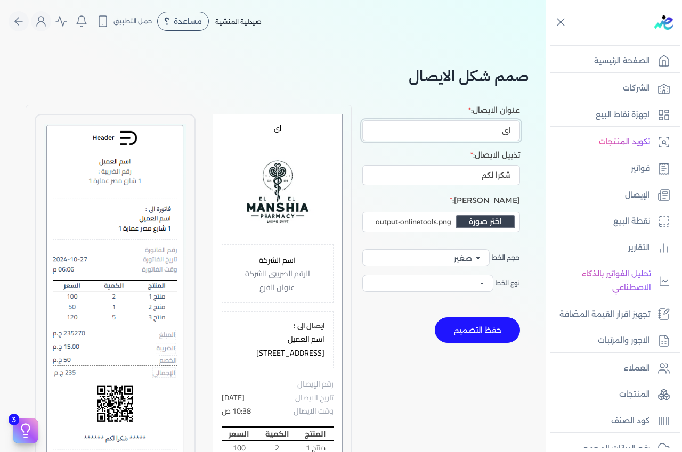
type input "ا"
type input "صيدلية المنشية"
click at [429, 175] on input "شكرا لكم" at bounding box center [441, 175] width 158 height 20
click at [477, 257] on select "صغير وسط كبير" at bounding box center [425, 257] width 127 height 17
select select "text-lg"
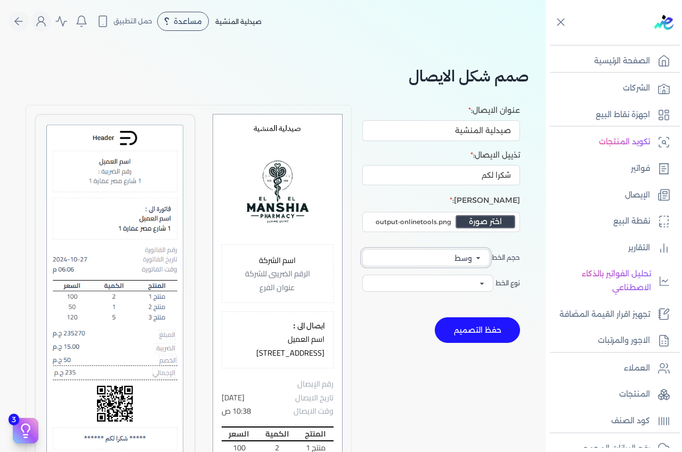
click at [363, 249] on select "صغير وسط كبير" at bounding box center [425, 257] width 127 height 17
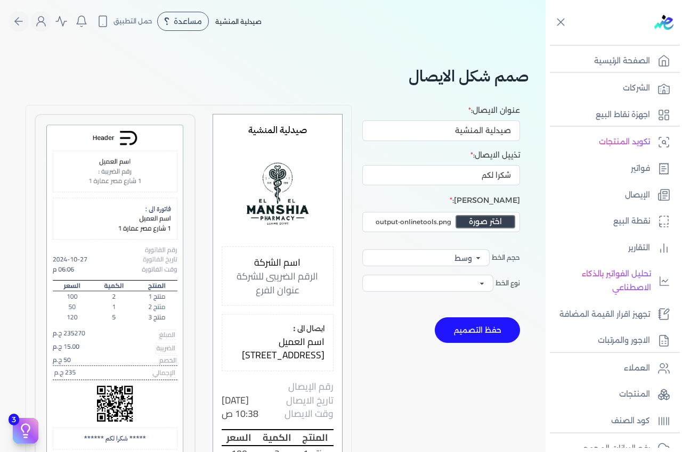
click at [472, 335] on button "حفظ التصميم" at bounding box center [477, 330] width 85 height 26
click at [627, 86] on p "الشركات" at bounding box center [636, 88] width 27 height 14
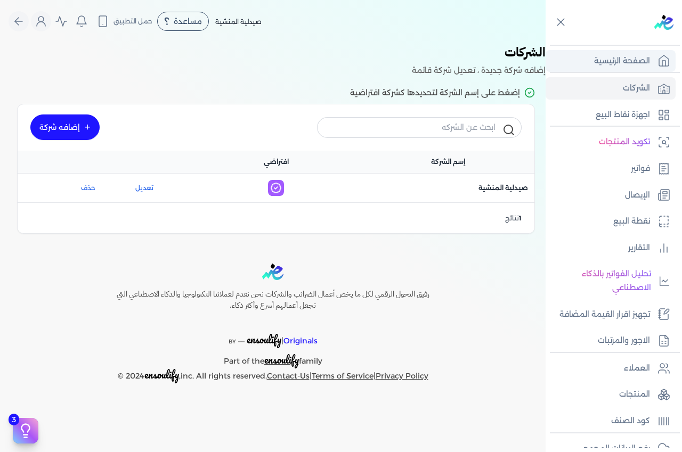
click at [627, 56] on p "الصفحة الرئيسية" at bounding box center [622, 61] width 56 height 14
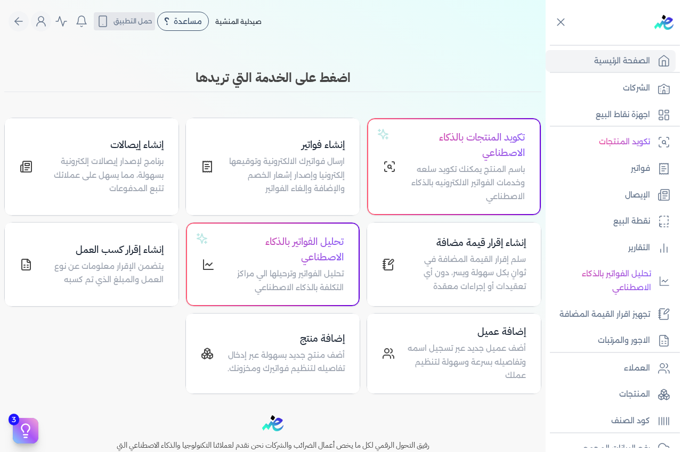
click at [139, 15] on button "حمل التطبيق" at bounding box center [124, 21] width 61 height 18
click at [109, 21] on icon "Global" at bounding box center [102, 21] width 13 height 13
click at [138, 19] on span "حمل التطبيق" at bounding box center [132, 22] width 39 height 10
click at [175, 27] on div "مساعدة" at bounding box center [183, 21] width 52 height 19
click at [200, 67] on span "دليل المستخدم" at bounding box center [192, 68] width 38 height 9
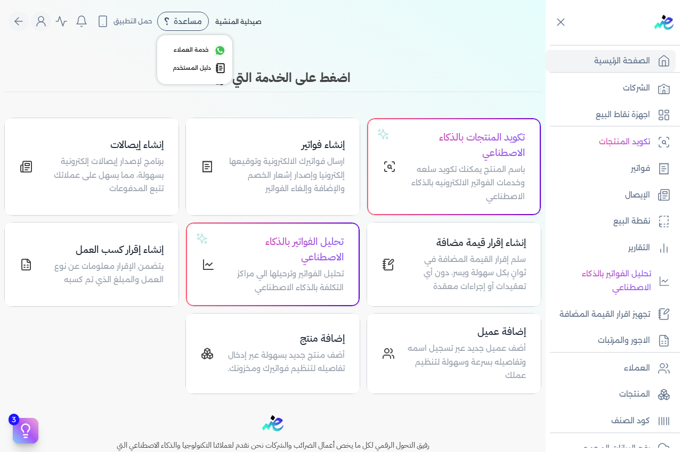
click at [181, 20] on span "مساعدة" at bounding box center [188, 21] width 28 height 7
click at [202, 48] on span "خدمة العملاء" at bounding box center [191, 50] width 35 height 9
click at [294, 260] on h4 "تحليل الفواتير بالذكاء الاصطناعي" at bounding box center [285, 249] width 116 height 31
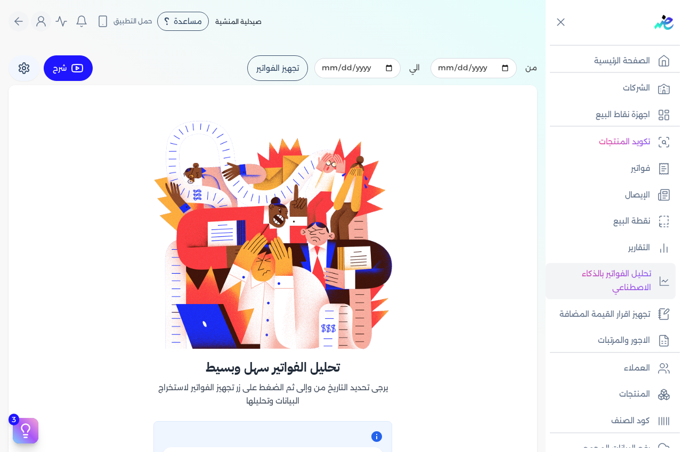
click at [265, 59] on button "تجهيز الفواتير" at bounding box center [277, 68] width 61 height 26
click at [285, 72] on button "تجهيز الفواتير" at bounding box center [277, 68] width 61 height 26
click at [632, 85] on p "الشركات" at bounding box center [636, 88] width 27 height 14
